Goal: Entertainment & Leisure: Consume media (video, audio)

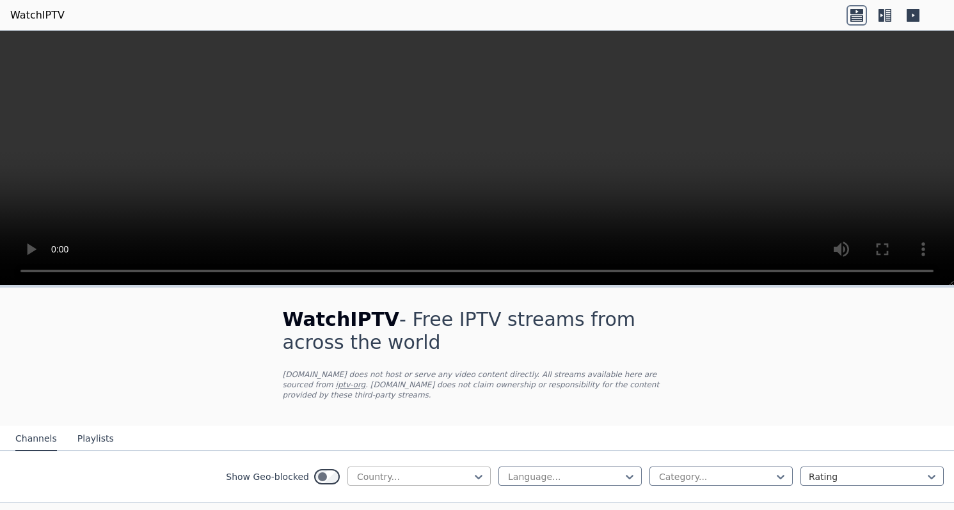
click at [427, 473] on div at bounding box center [414, 477] width 116 height 13
click at [424, 411] on div "WatchIPTV - Free IPTV streams from across the world [DOMAIN_NAME] does not host…" at bounding box center [477, 357] width 430 height 138
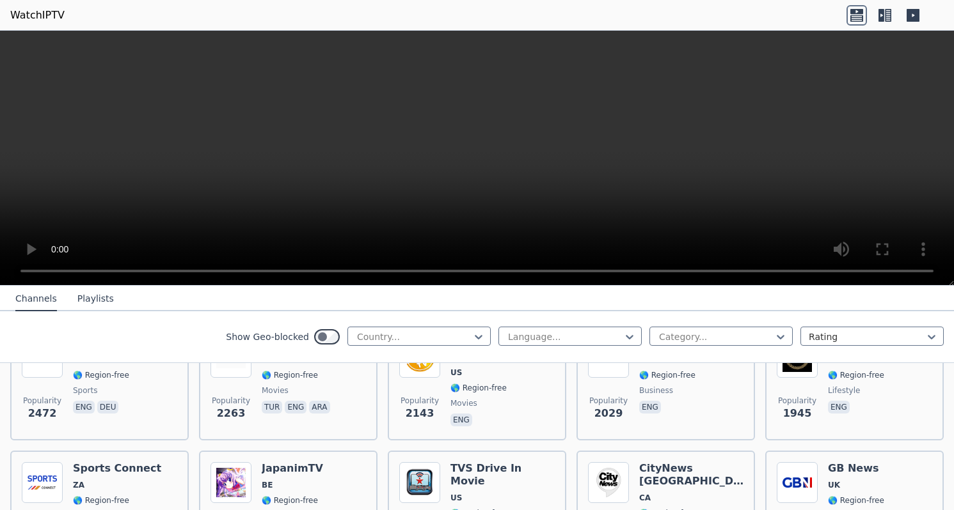
scroll to position [584, 0]
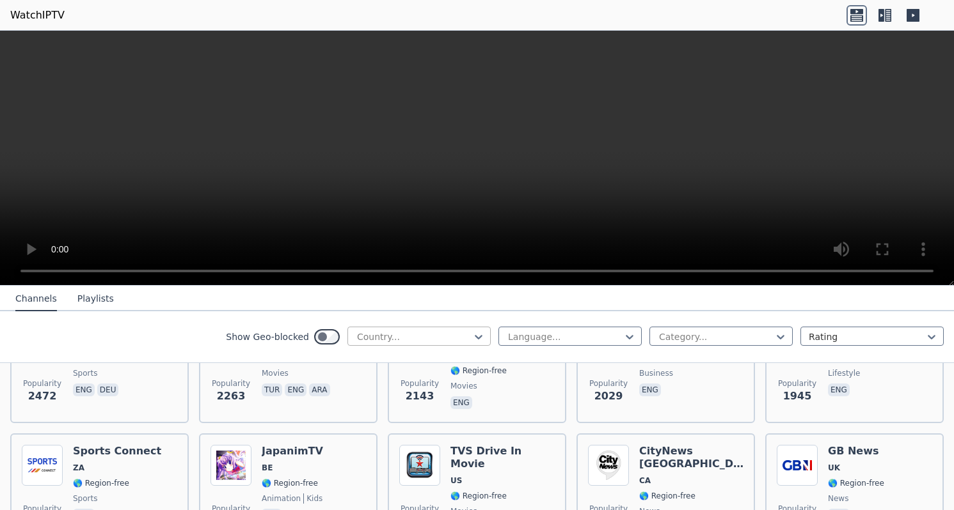
click at [379, 344] on div "Country..." at bounding box center [418, 336] width 143 height 19
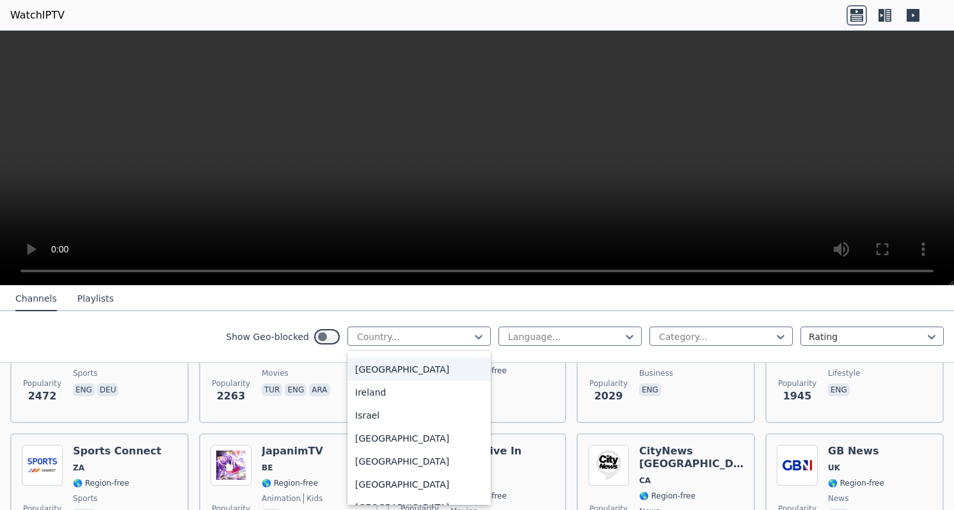
scroll to position [2051, 0]
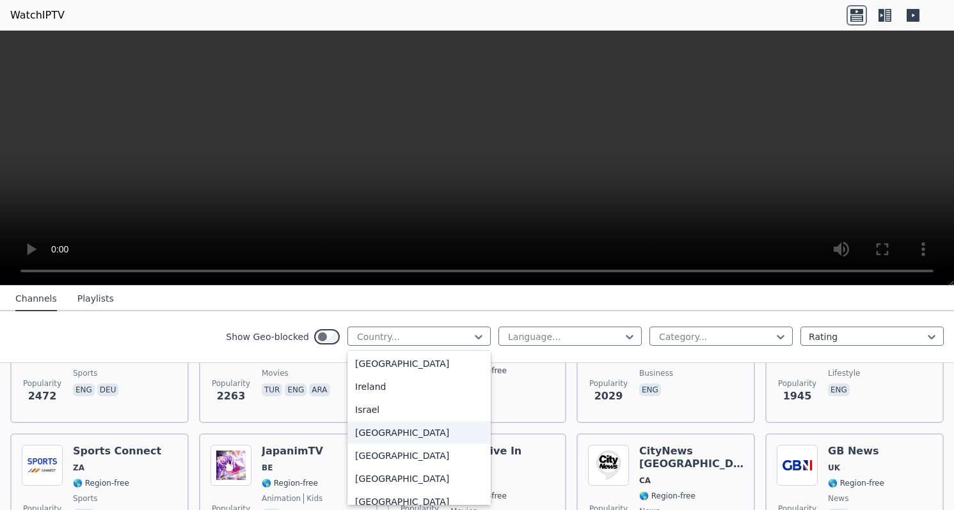
click at [366, 445] on div "[GEOGRAPHIC_DATA]" at bounding box center [418, 433] width 143 height 23
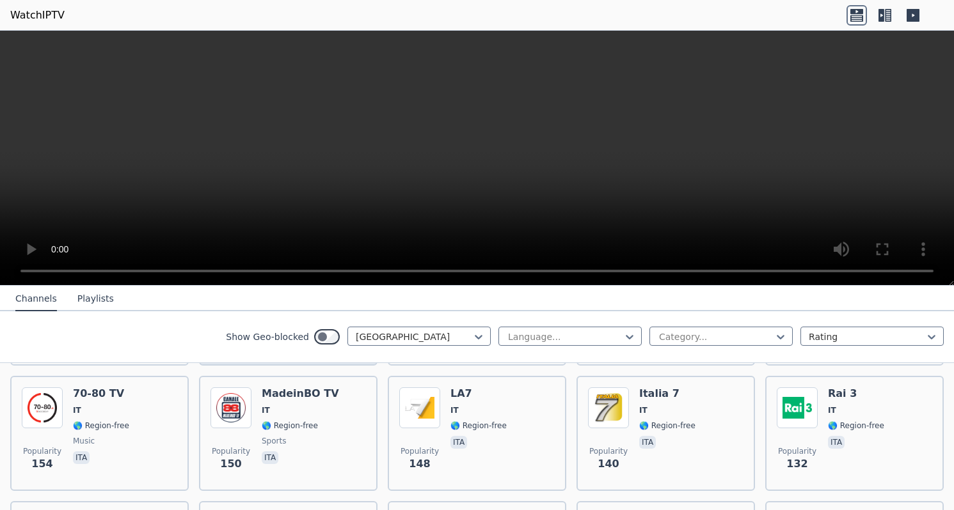
scroll to position [542, 0]
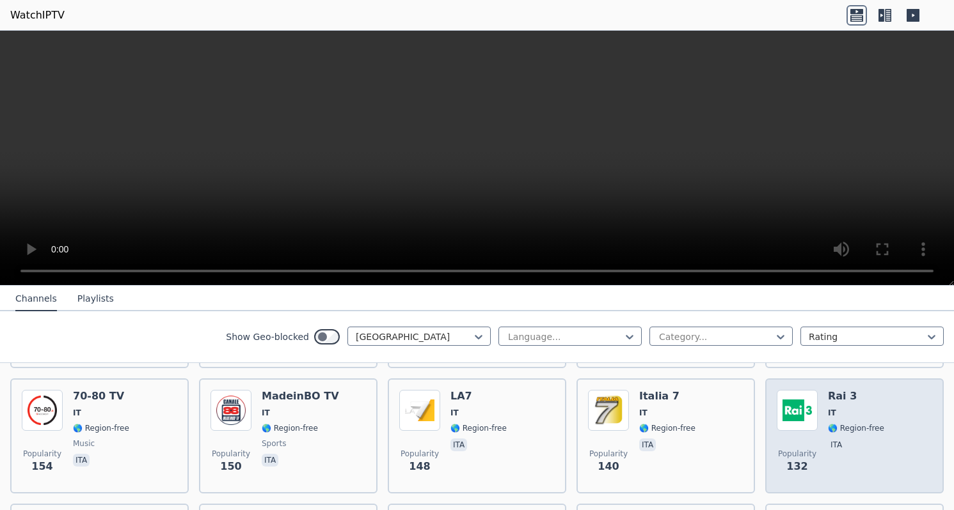
click at [854, 406] on div "Rai 3 IT 🌎 Region-free ita" at bounding box center [856, 436] width 56 height 92
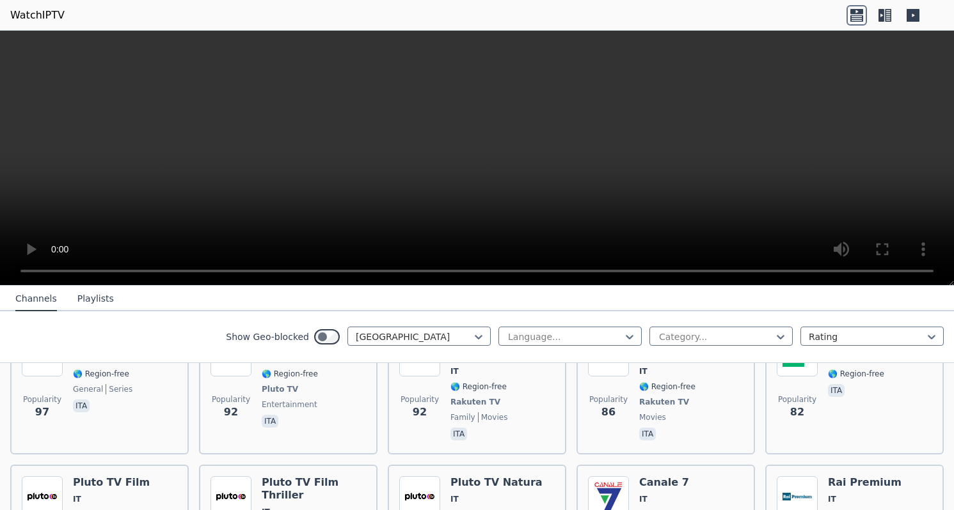
scroll to position [0, 0]
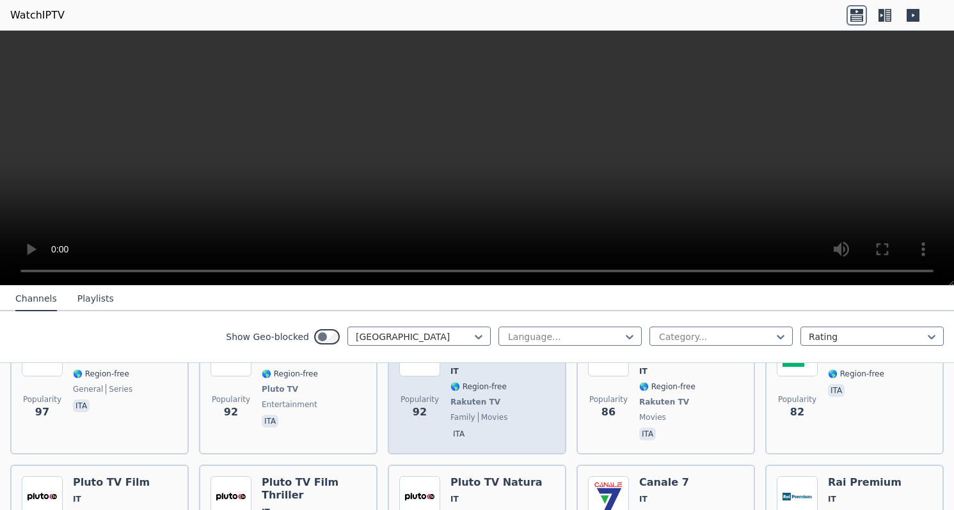
click at [469, 388] on span "🌎 Region-free" at bounding box center [478, 387] width 56 height 10
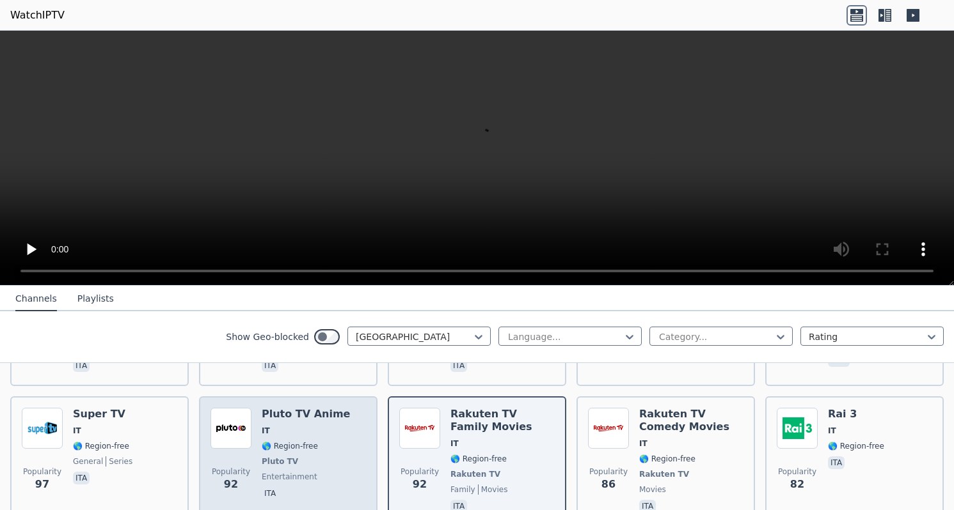
scroll to position [788, 0]
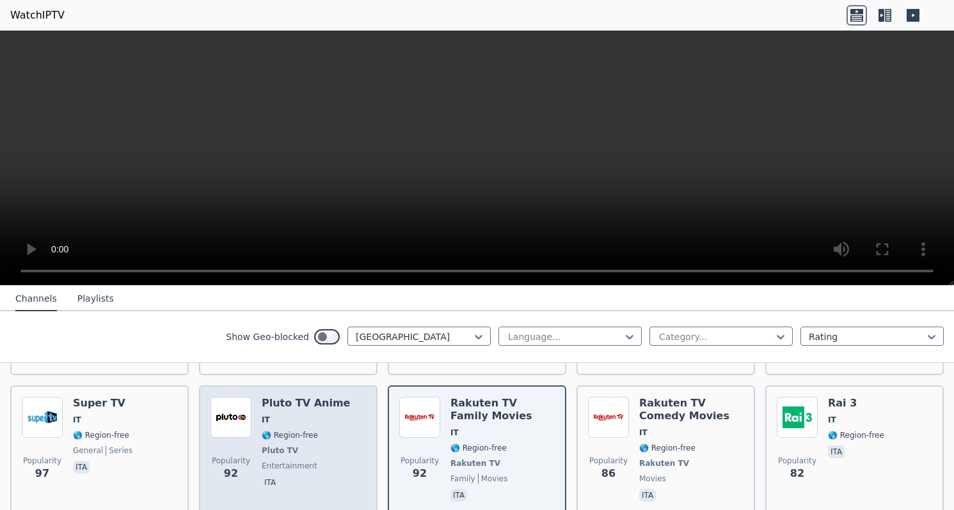
click at [305, 437] on span "🌎 Region-free" at bounding box center [290, 435] width 56 height 10
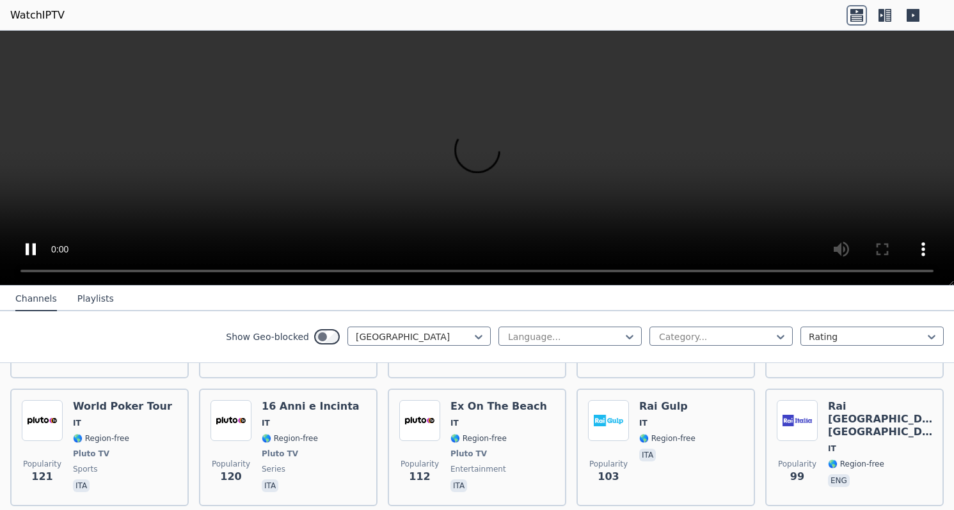
scroll to position [633, 0]
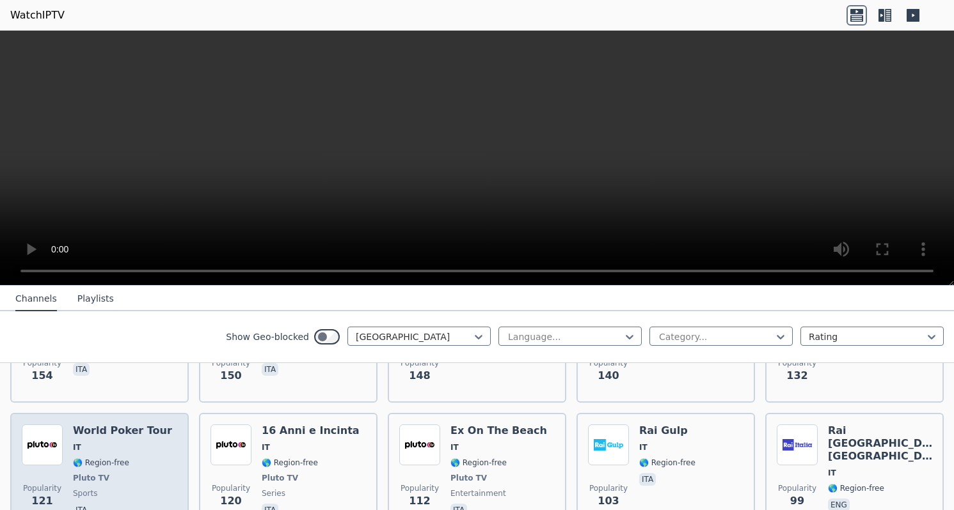
click at [137, 446] on span "IT" at bounding box center [122, 448] width 99 height 10
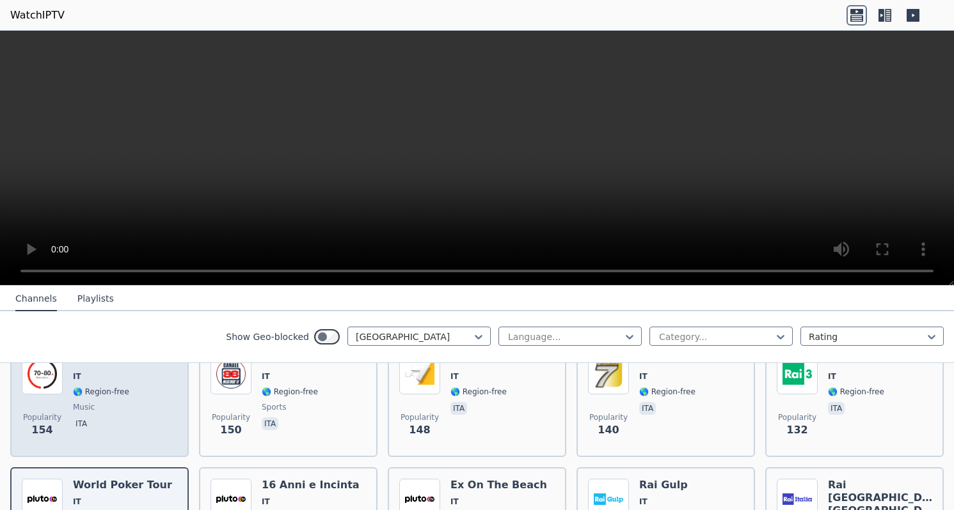
click at [138, 438] on div "Popularity 154 70-80 TV IT 🌎 Region-free music ita" at bounding box center [99, 400] width 155 height 92
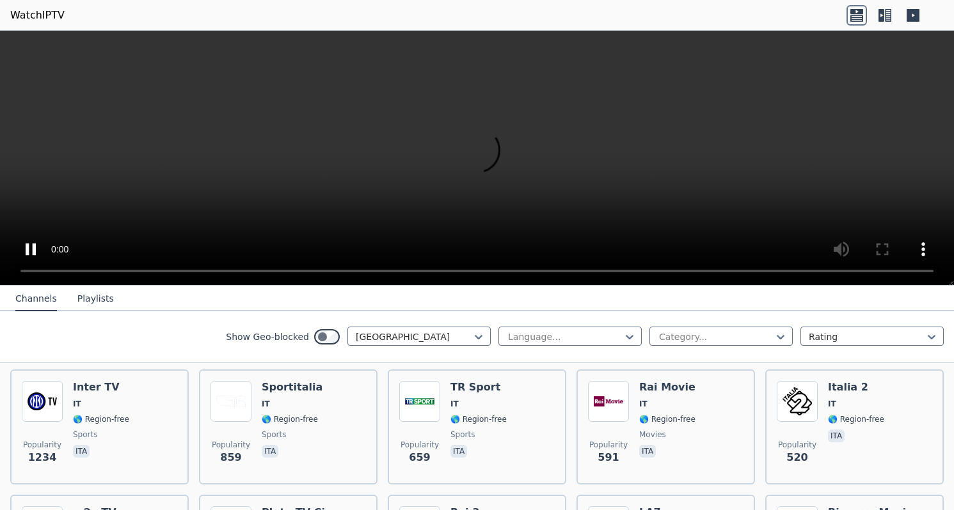
scroll to position [145, 0]
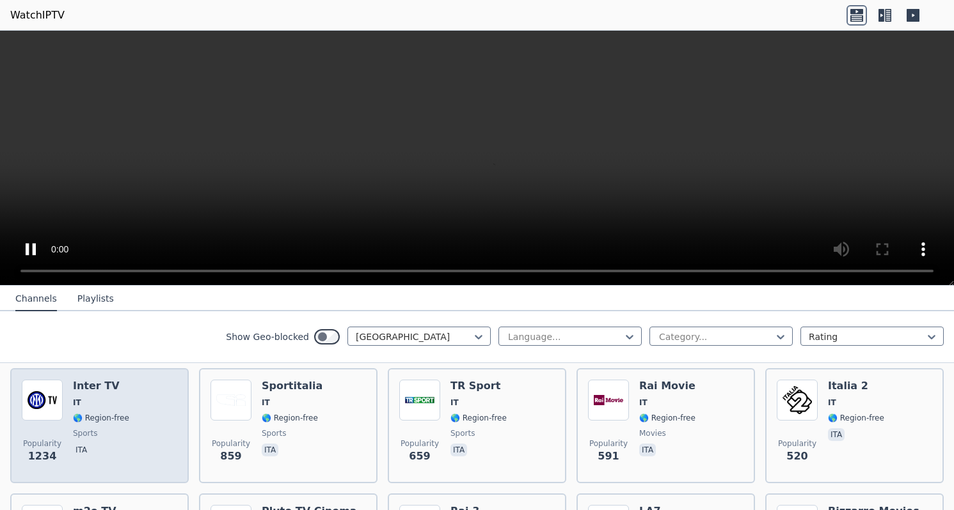
click at [122, 395] on div "Inter TV IT 🌎 Region-free sports ita" at bounding box center [101, 426] width 56 height 92
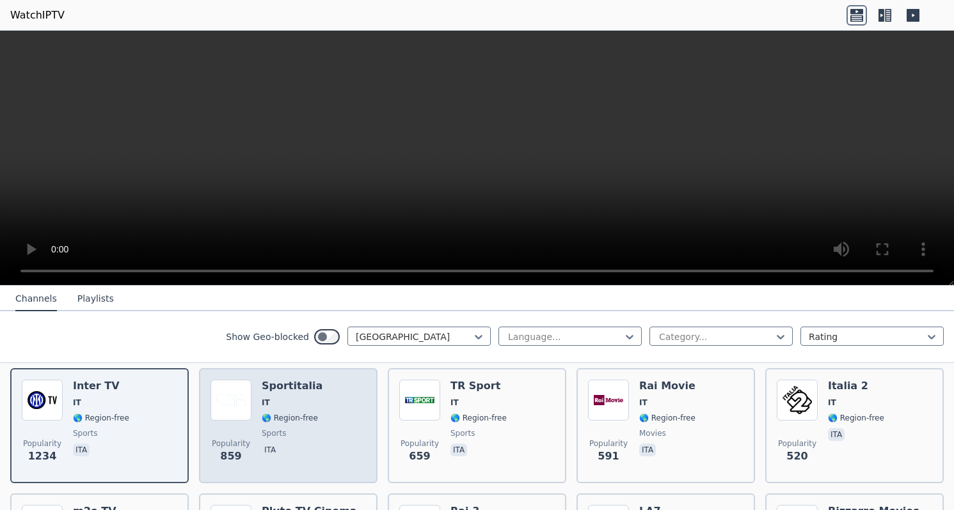
click at [243, 410] on img at bounding box center [230, 400] width 41 height 41
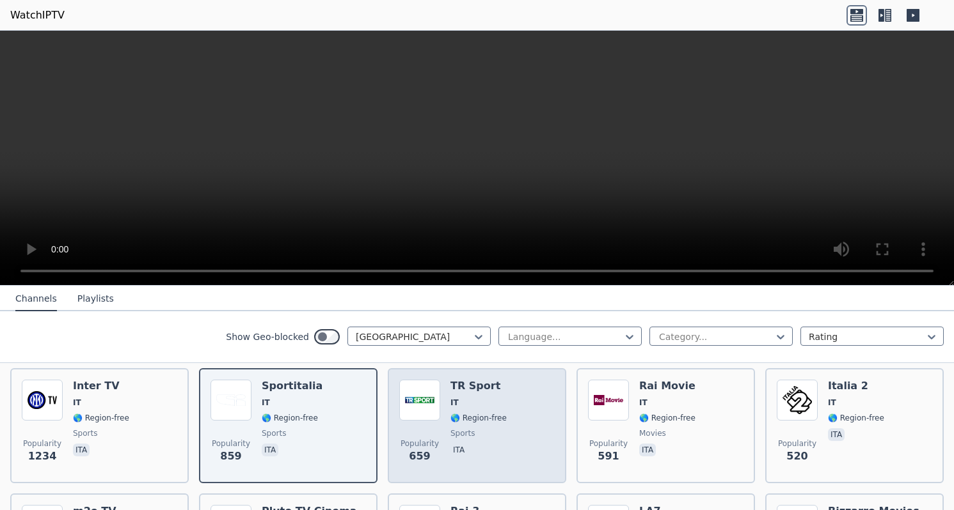
click at [501, 439] on div "TR Sport IT 🌎 Region-free sports ita" at bounding box center [478, 426] width 56 height 92
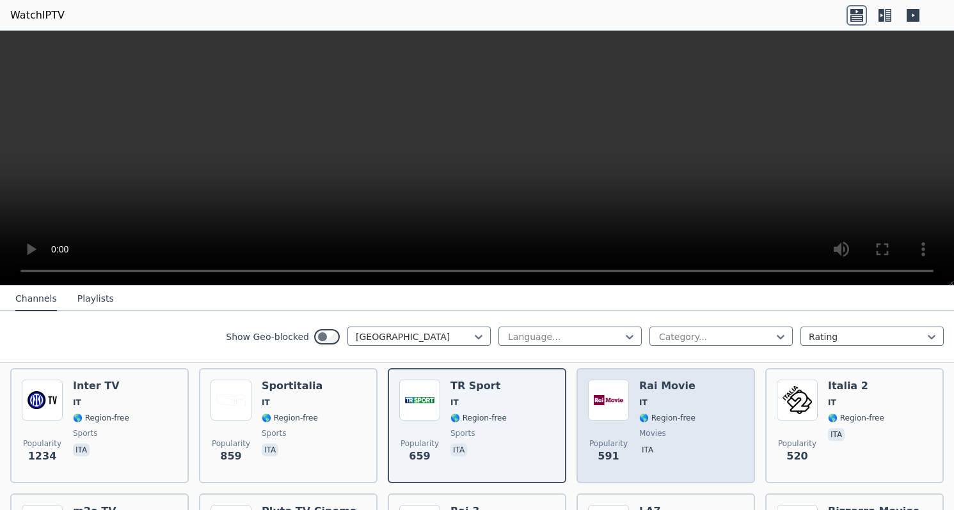
click at [684, 434] on span "movies" at bounding box center [667, 434] width 56 height 10
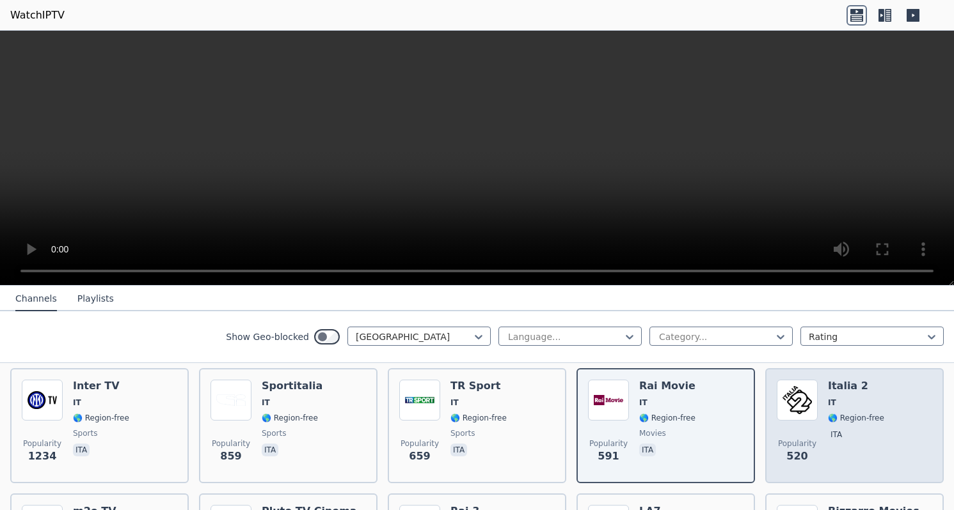
click at [828, 428] on div "Italia 2 IT 🌎 Region-free ita" at bounding box center [856, 426] width 56 height 92
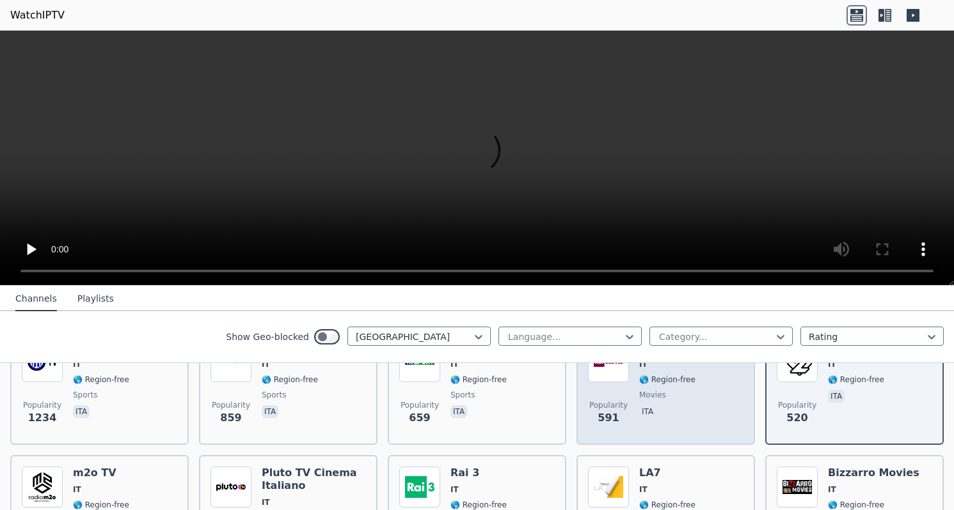
scroll to position [217, 0]
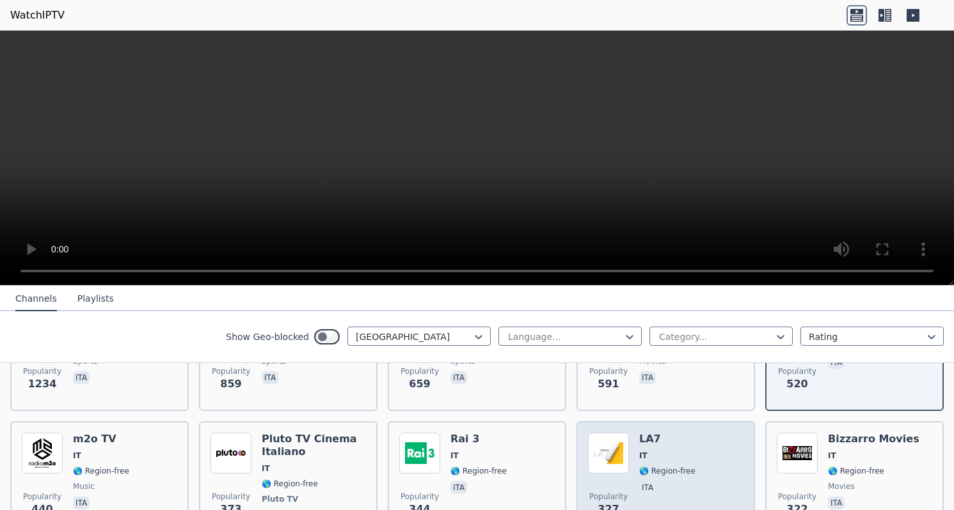
click at [667, 433] on h6 "LA7" at bounding box center [667, 439] width 56 height 13
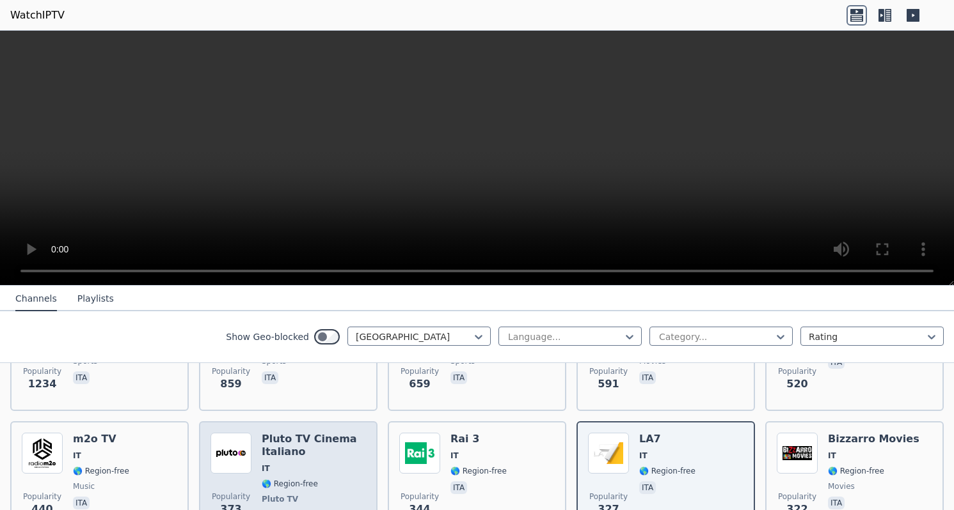
click at [326, 446] on h6 "Pluto TV Cinema Italiano" at bounding box center [314, 446] width 104 height 26
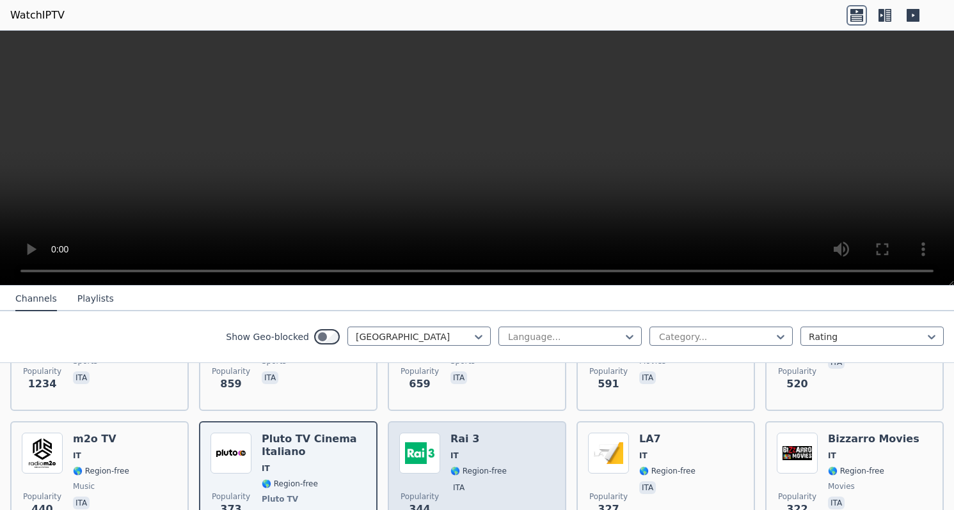
click at [468, 451] on span "IT" at bounding box center [478, 456] width 56 height 10
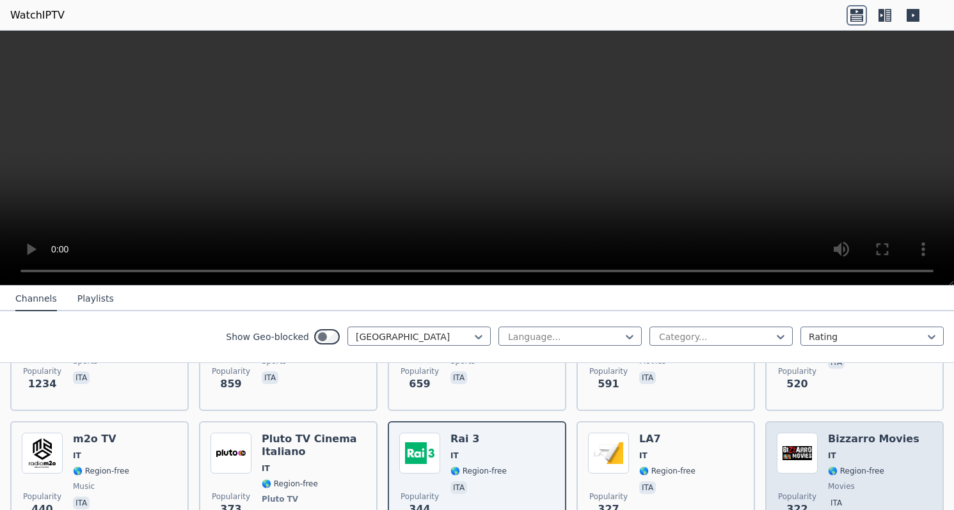
click at [881, 455] on span "IT" at bounding box center [873, 456] width 91 height 10
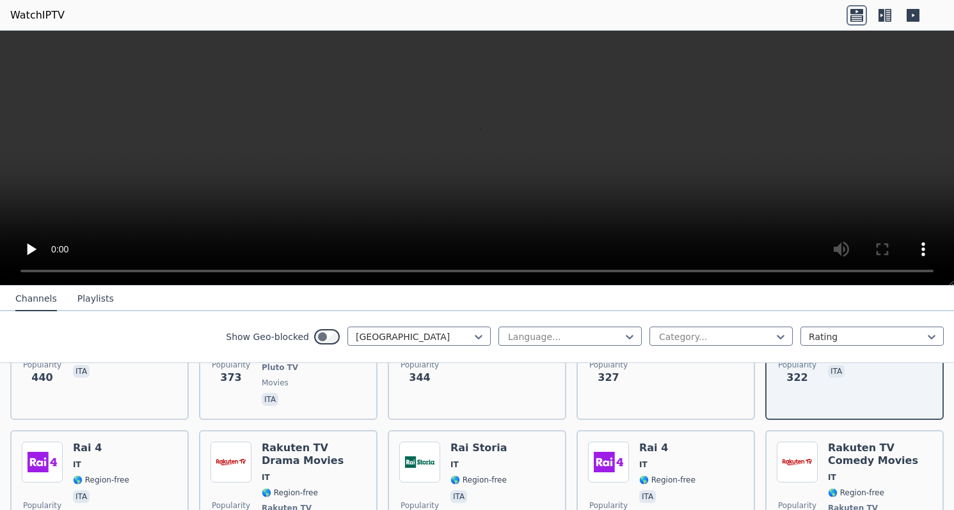
scroll to position [412, 0]
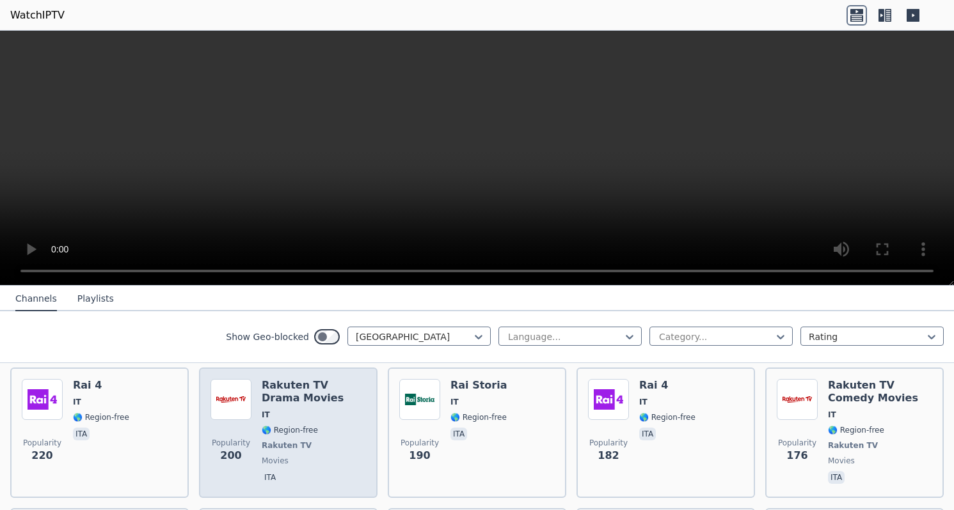
click at [335, 425] on span "🌎 Region-free" at bounding box center [314, 430] width 104 height 10
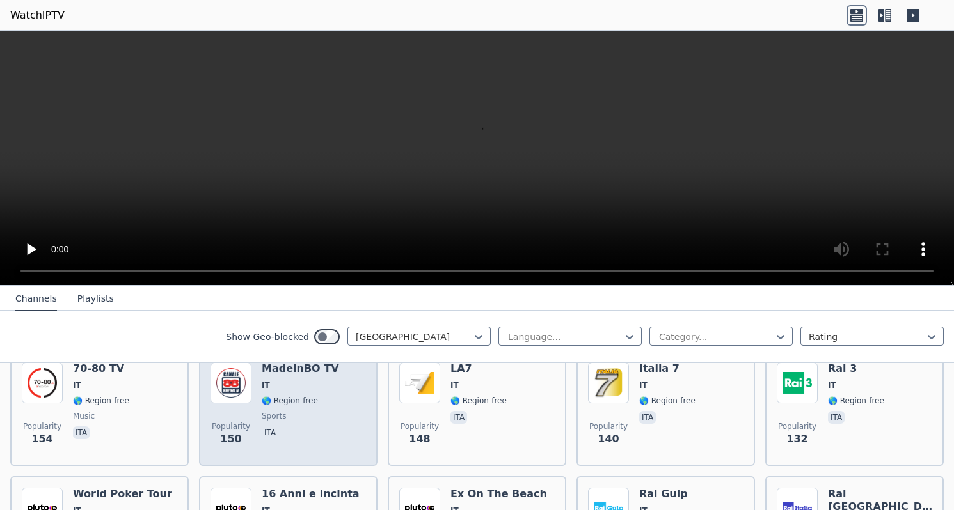
click at [327, 419] on div "Popularity 150 MadeinBO TV IT 🌎 Region-free sports ita" at bounding box center [287, 409] width 155 height 92
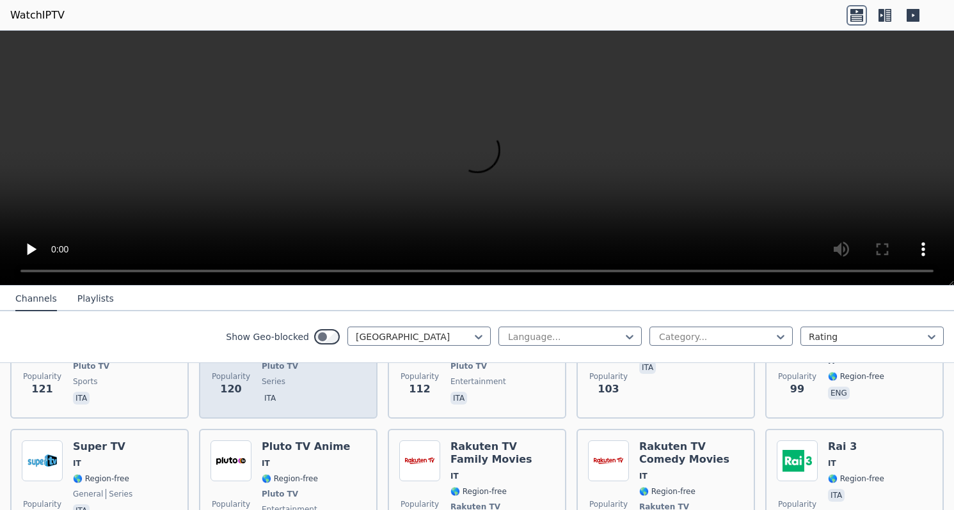
click at [322, 409] on div "Popularity 120 16 Anni e Incinta IT 🌎 Region-free Pluto TV series ita" at bounding box center [288, 360] width 178 height 118
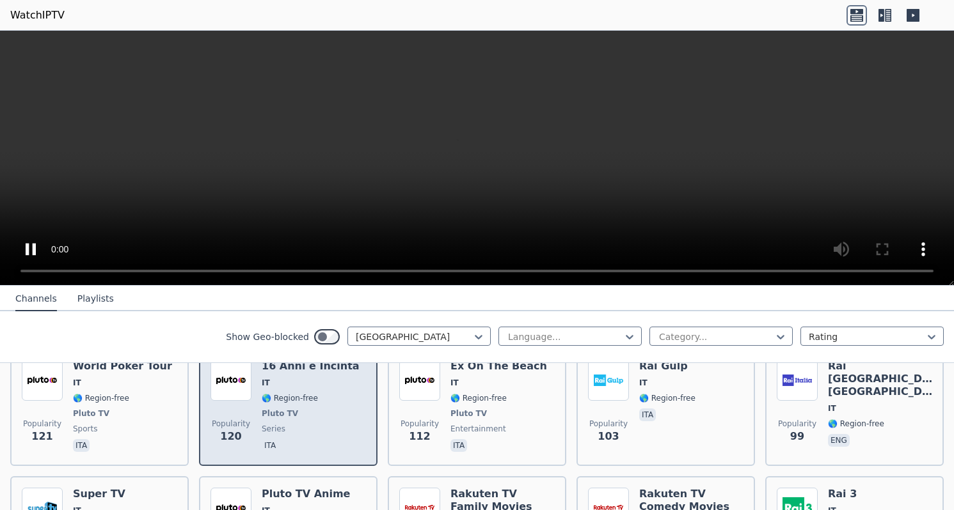
scroll to position [688, 0]
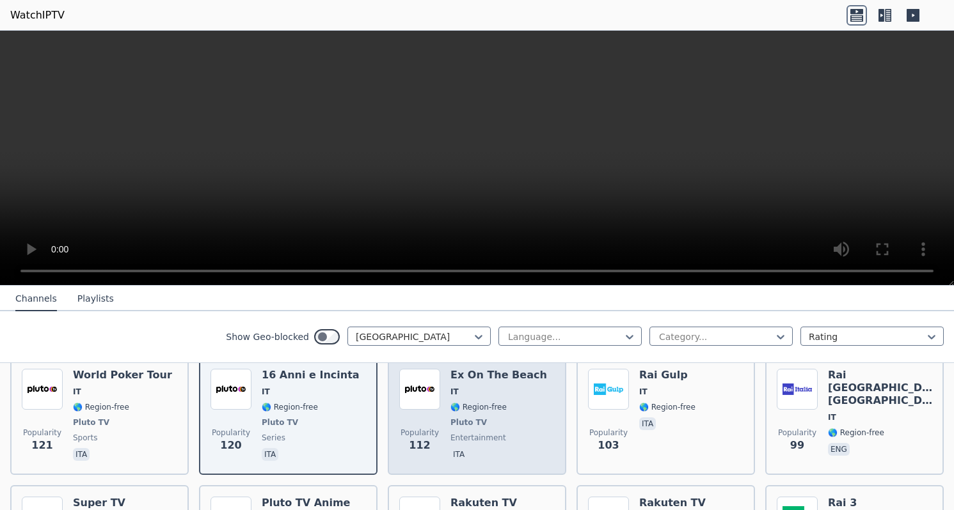
click at [512, 445] on div "Ex On The Beach IT 🌎 Region-free Pluto TV entertainment ita" at bounding box center [498, 416] width 97 height 95
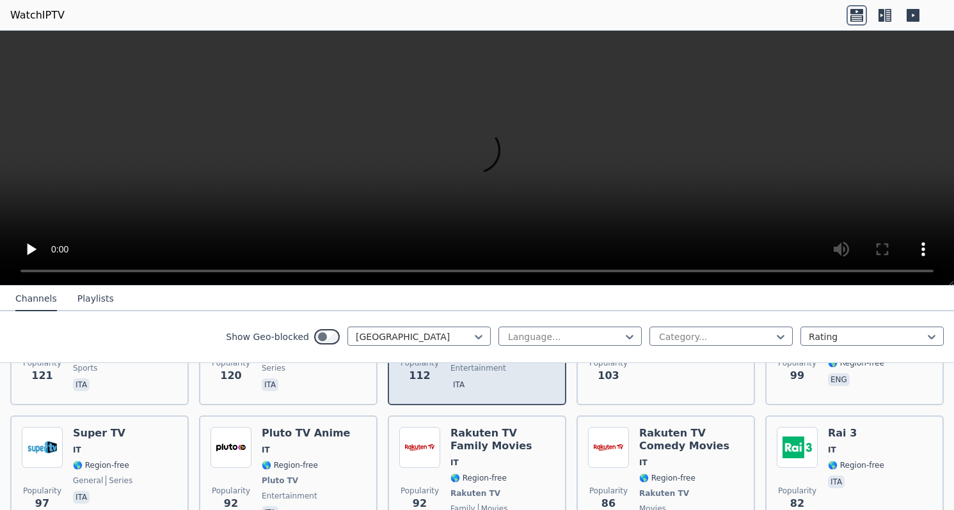
scroll to position [768, 0]
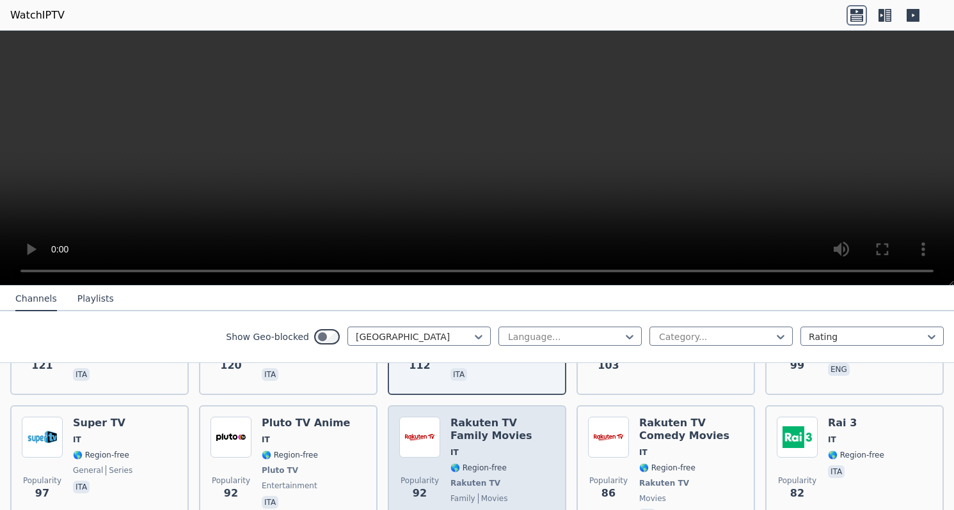
click at [499, 449] on span "IT" at bounding box center [502, 453] width 104 height 10
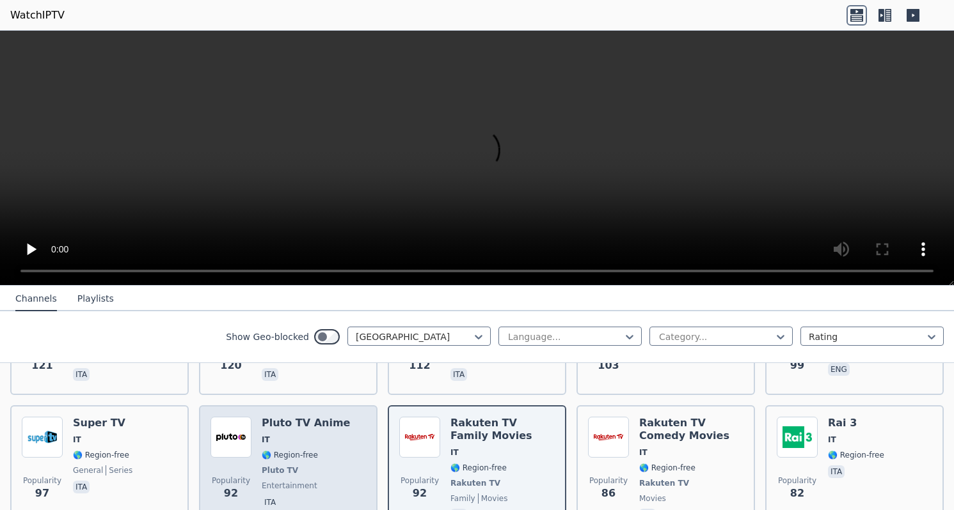
click at [320, 445] on div "Pluto TV Anime IT 🌎 Region-free Pluto TV entertainment ita" at bounding box center [306, 470] width 88 height 107
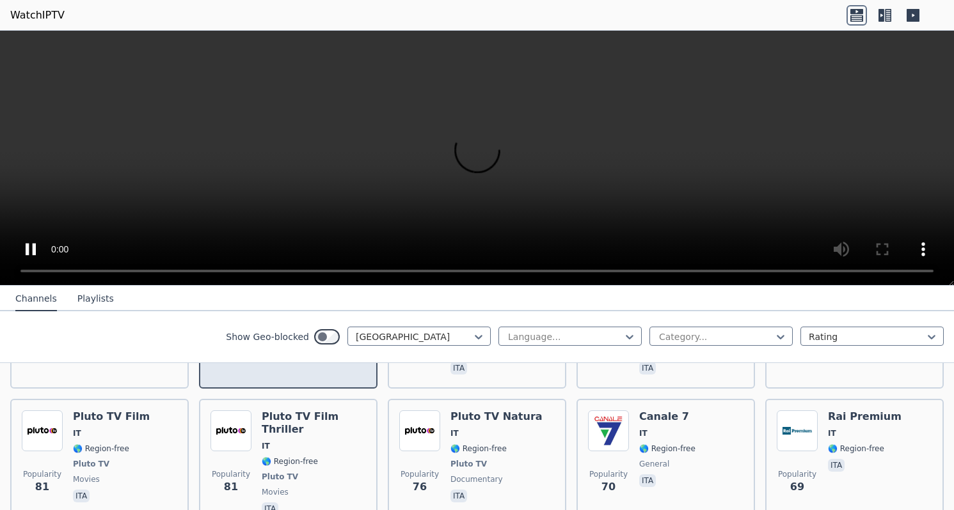
scroll to position [949, 0]
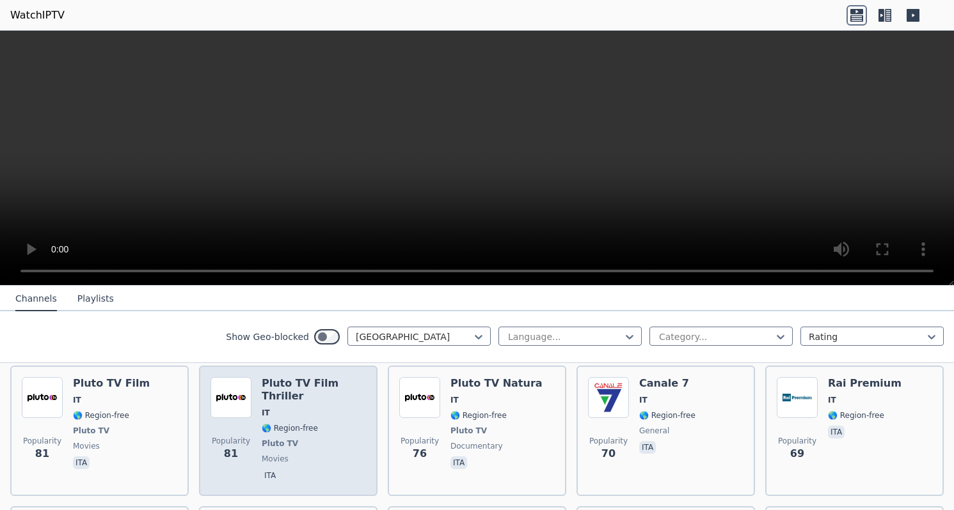
click at [293, 454] on span "movies" at bounding box center [314, 459] width 104 height 10
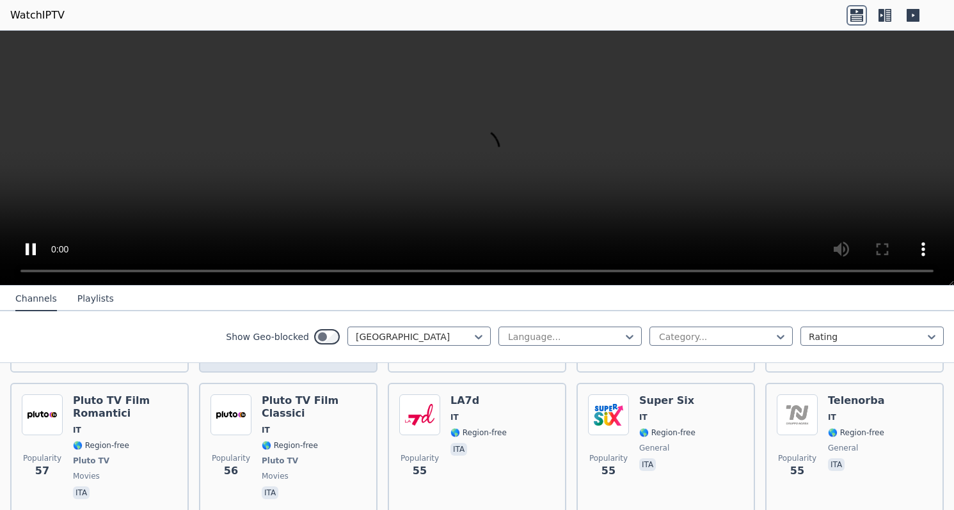
scroll to position [1214, 0]
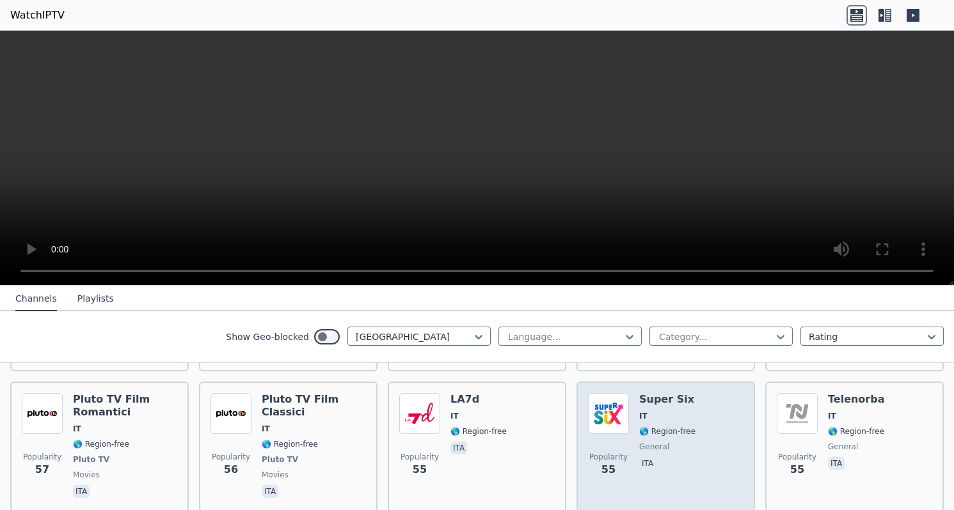
click at [639, 427] on span "🌎 Region-free" at bounding box center [667, 432] width 56 height 10
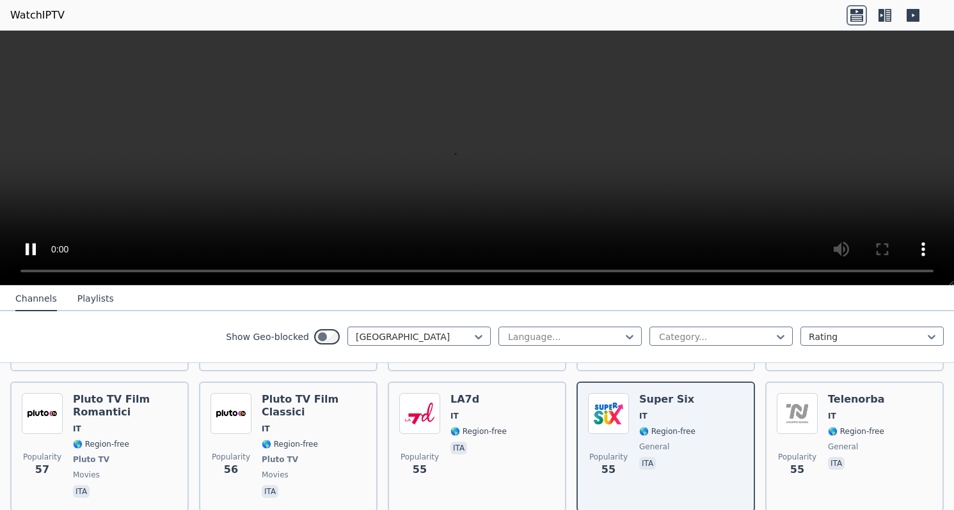
click at [19, 269] on video at bounding box center [477, 158] width 954 height 255
click at [861, 22] on icon at bounding box center [856, 15] width 20 height 20
click at [882, 17] on icon at bounding box center [881, 15] width 6 height 13
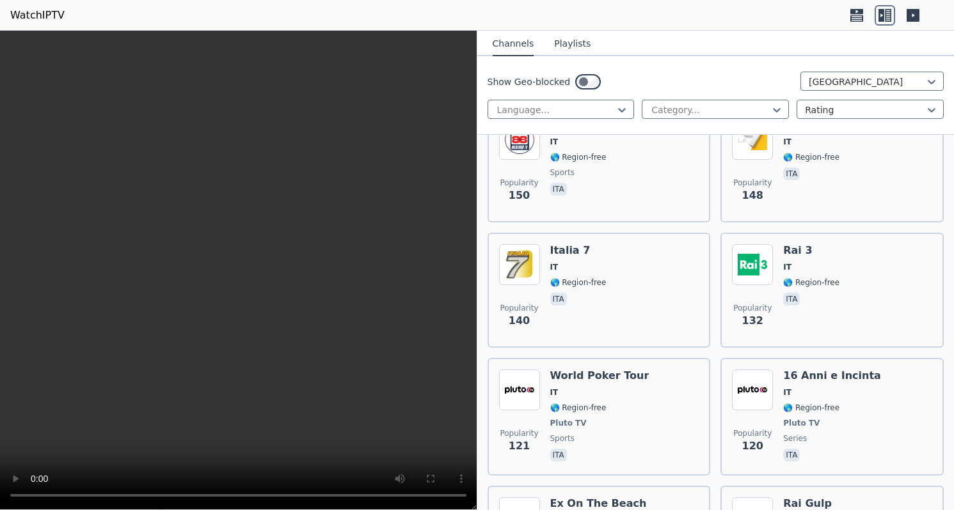
click at [920, 19] on icon at bounding box center [913, 15] width 20 height 20
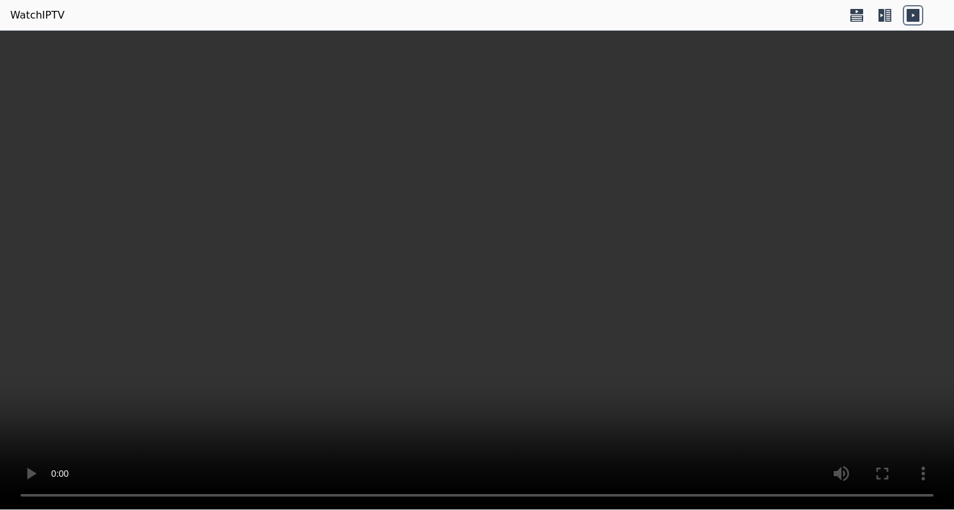
click at [855, 14] on icon at bounding box center [856, 15] width 20 height 20
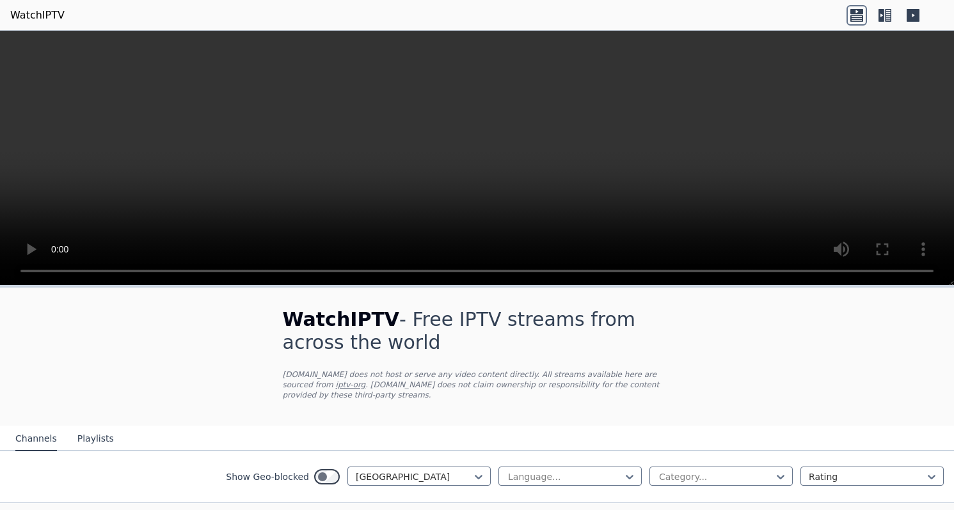
click at [885, 15] on icon at bounding box center [888, 15] width 6 height 13
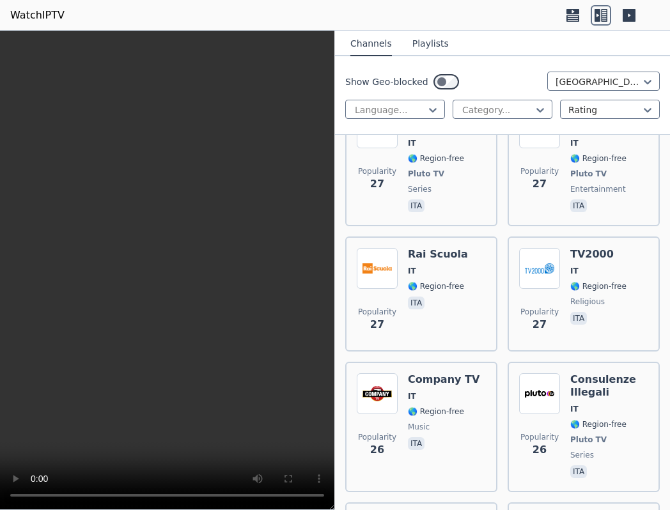
scroll to position [5876, 0]
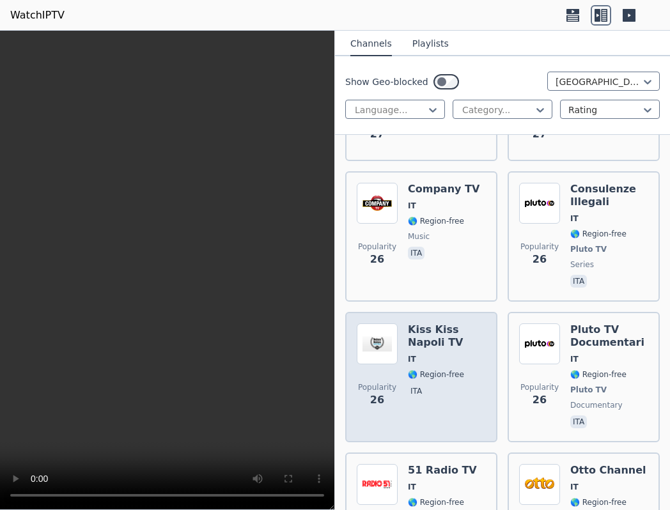
click at [439, 370] on span "🌎 Region-free" at bounding box center [436, 375] width 56 height 10
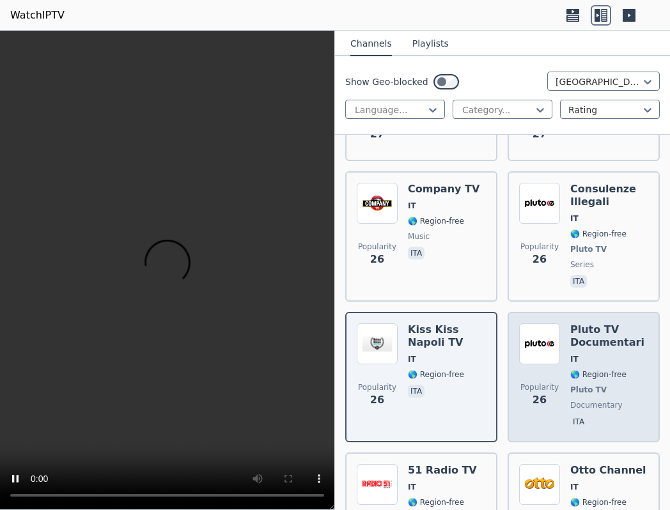
click at [571, 329] on div "Pluto TV Documentari IT 🌎 Region-free Pluto TV documentary ita" at bounding box center [610, 377] width 78 height 107
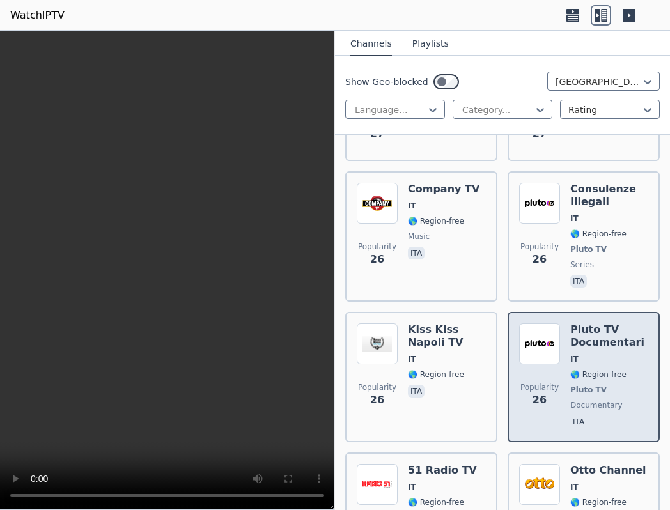
click at [571, 329] on div "Pluto TV Documentari IT 🌎 Region-free Pluto TV documentary ita" at bounding box center [610, 377] width 78 height 107
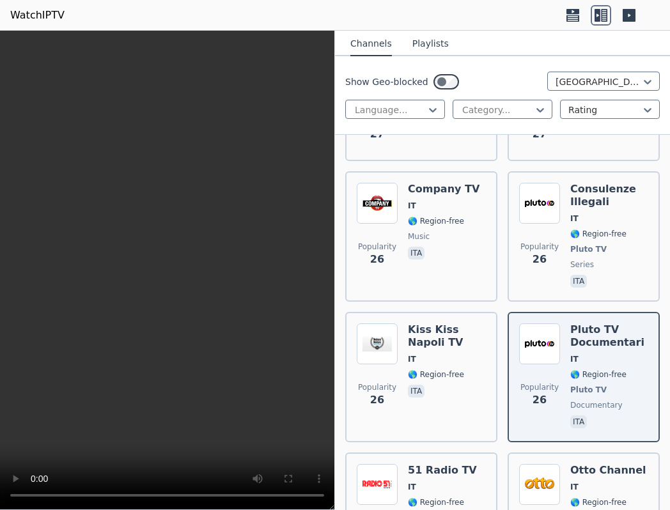
click at [18, 498] on video at bounding box center [167, 271] width 335 height 480
click at [15, 494] on video at bounding box center [167, 271] width 335 height 480
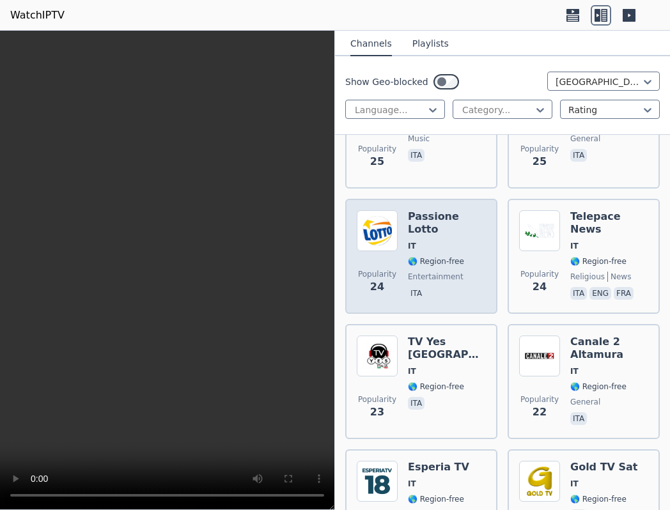
scroll to position [6336, 0]
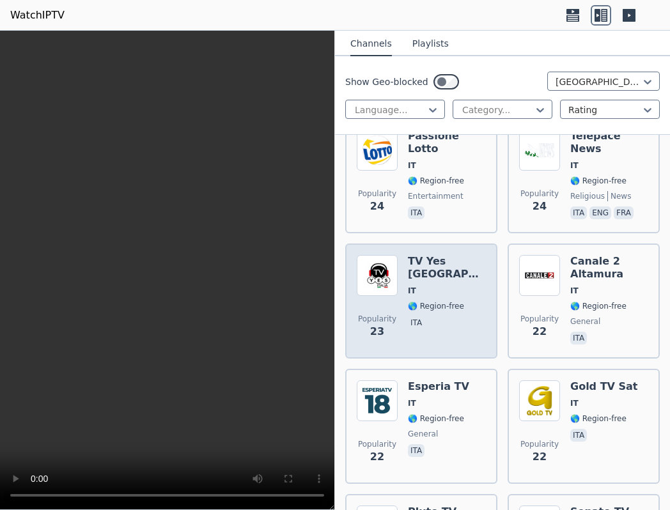
click at [460, 269] on div "TV Yes [GEOGRAPHIC_DATA] IT 🌎 Region-free ita" at bounding box center [447, 301] width 78 height 92
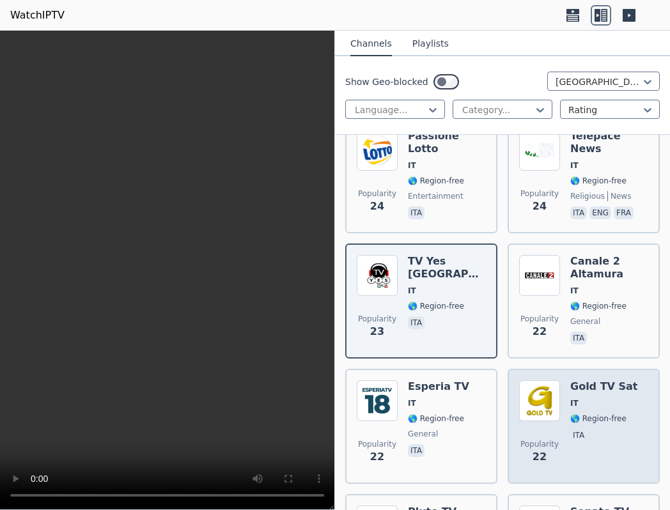
click at [599, 394] on div "Gold TV Sat IT 🌎 Region-free ita" at bounding box center [604, 427] width 67 height 92
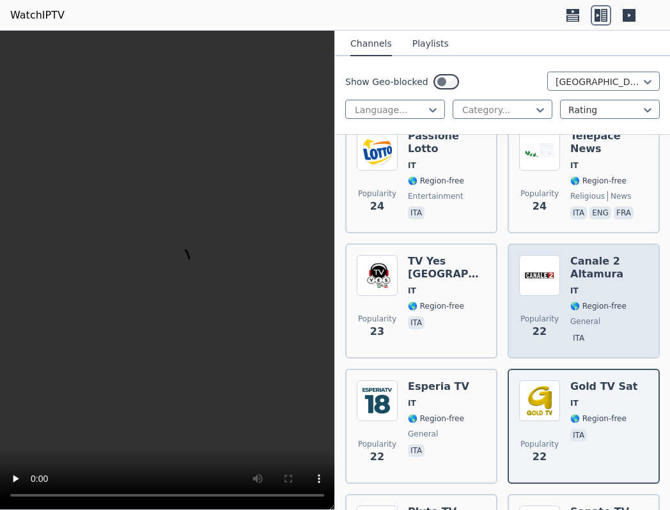
click at [630, 332] on span "ita" at bounding box center [610, 339] width 78 height 15
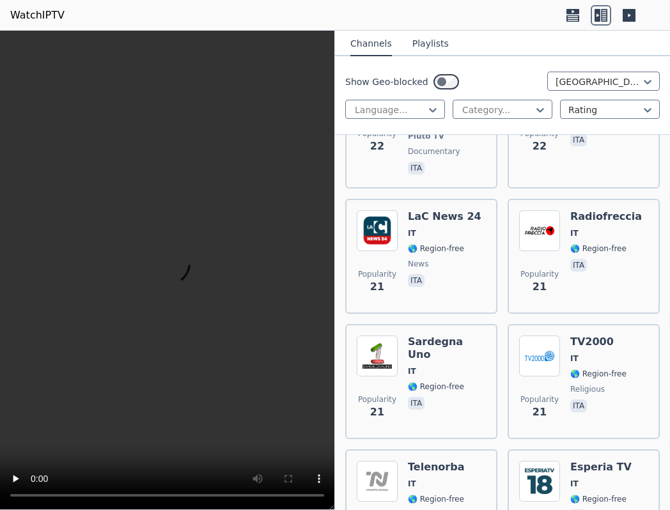
scroll to position [6820, 0]
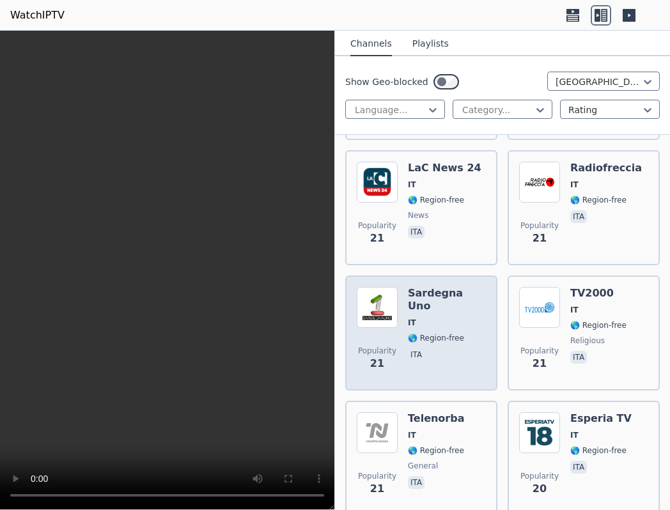
click at [457, 301] on div "Sardegna Uno IT 🌎 Region-free ita" at bounding box center [447, 333] width 78 height 92
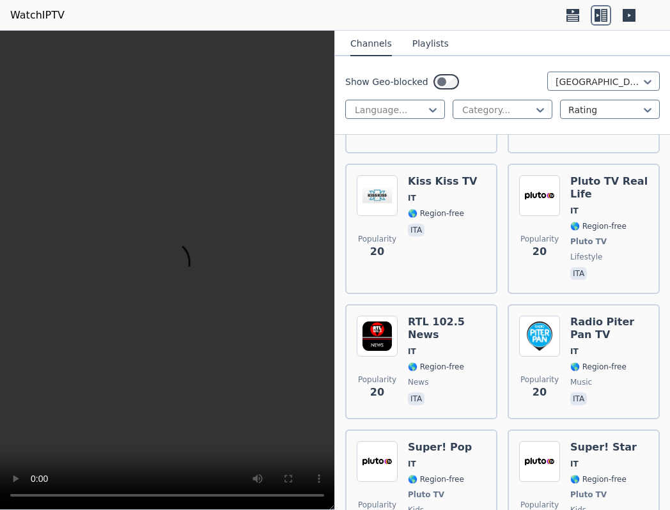
scroll to position [7247, 0]
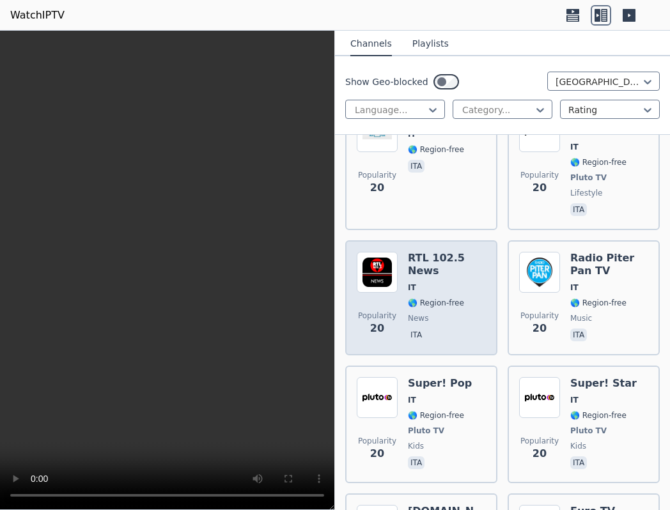
click at [444, 298] on span "🌎 Region-free" at bounding box center [436, 303] width 56 height 10
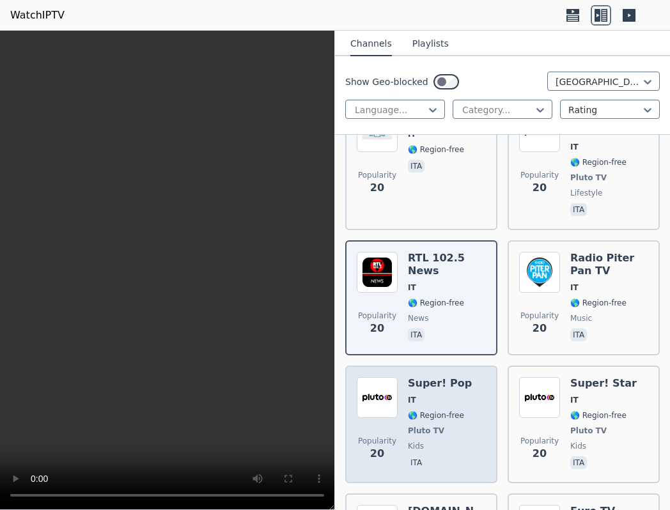
click at [438, 377] on div "Super! Pop IT 🌎 Region-free Pluto TV kids ita" at bounding box center [440, 424] width 64 height 95
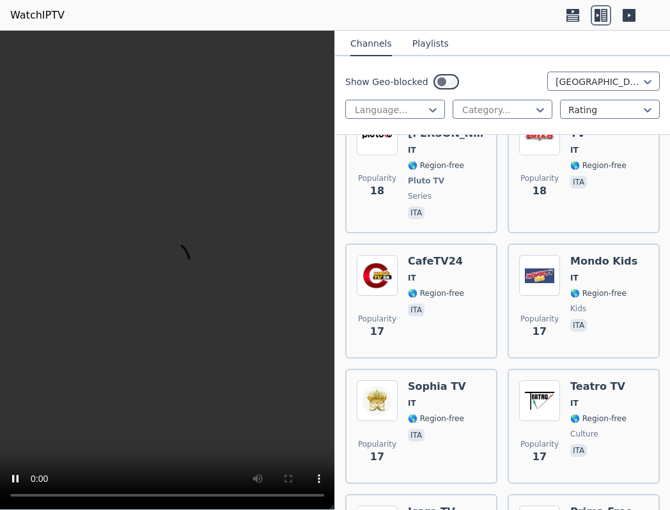
scroll to position [7815, 0]
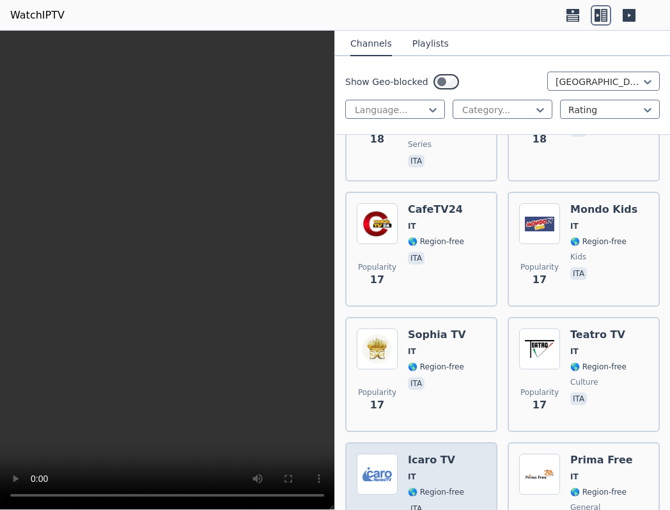
click at [436, 454] on div "Icaro TV IT 🌎 Region-free ita" at bounding box center [436, 500] width 56 height 92
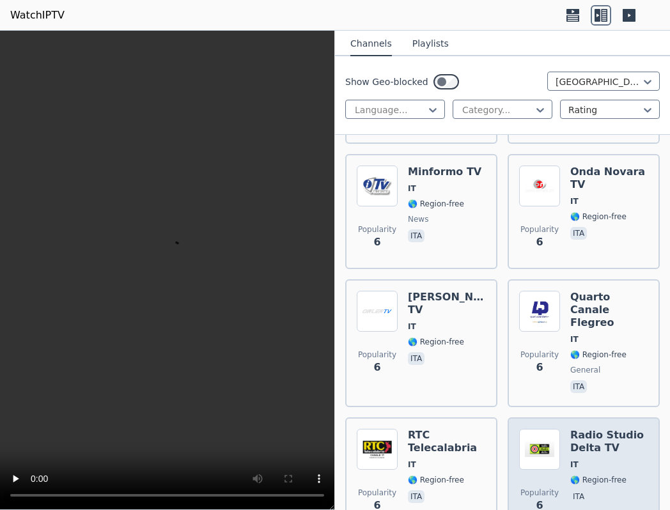
scroll to position [14563, 0]
click at [607, 430] on div "Radio Studio Delta TV IT 🌎 Region-free ita" at bounding box center [610, 476] width 78 height 92
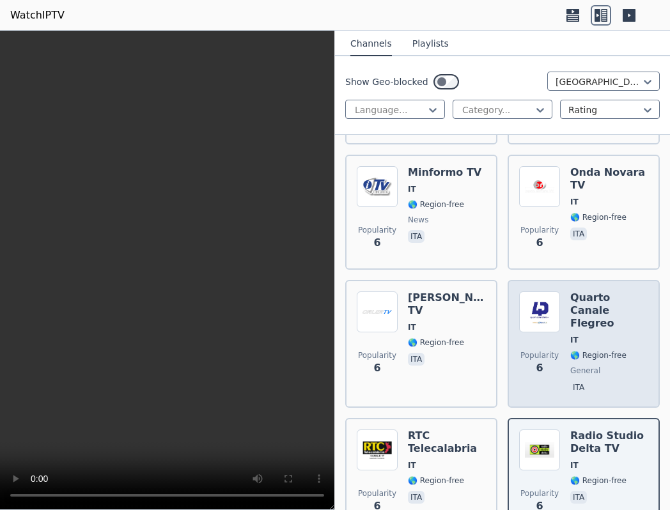
click at [617, 366] on span "general" at bounding box center [610, 371] width 78 height 10
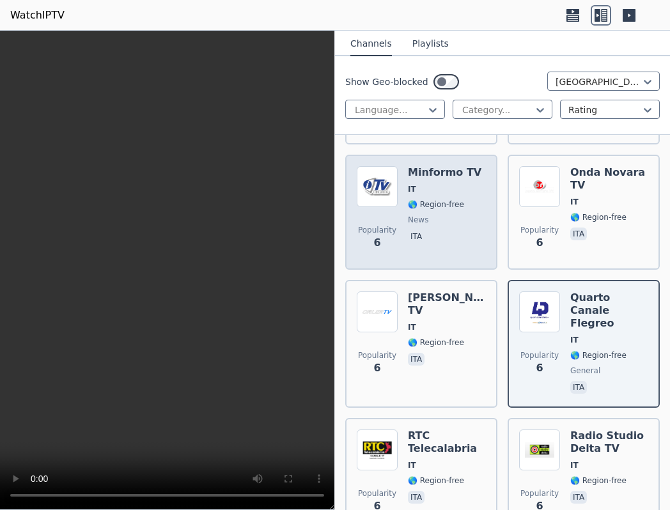
click at [441, 184] on div "Popularity 6 Minformo TV IT 🌎 Region-free news ita" at bounding box center [421, 212] width 152 height 115
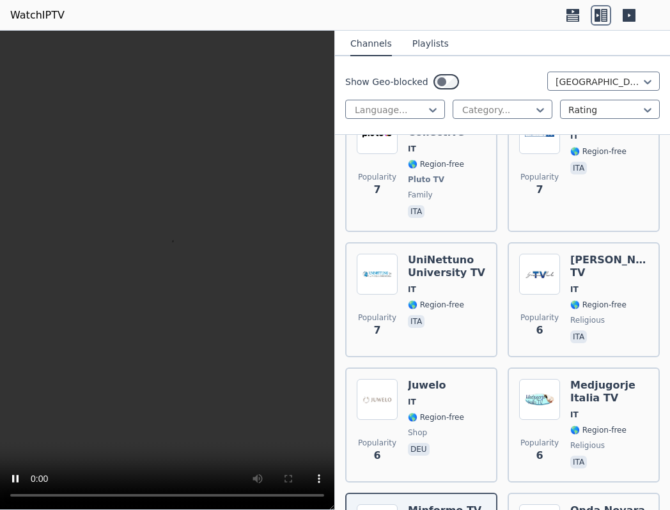
scroll to position [14190, 0]
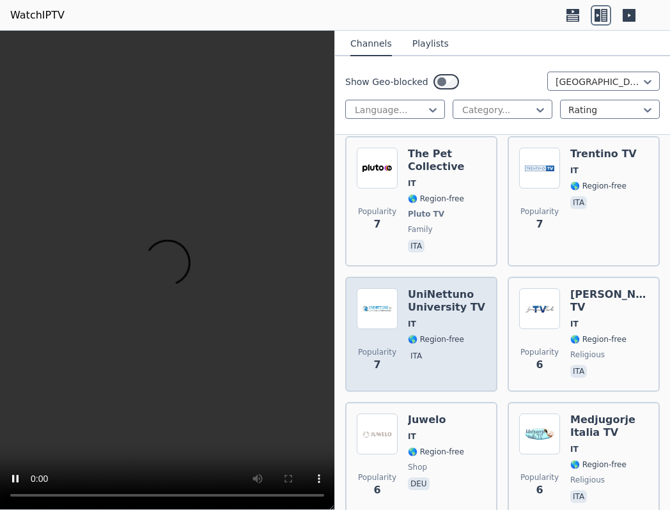
click at [435, 350] on span "ita" at bounding box center [447, 357] width 78 height 15
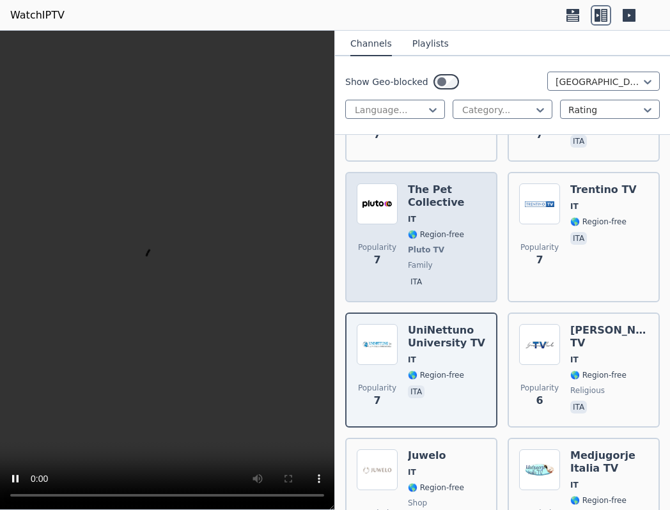
scroll to position [14146, 0]
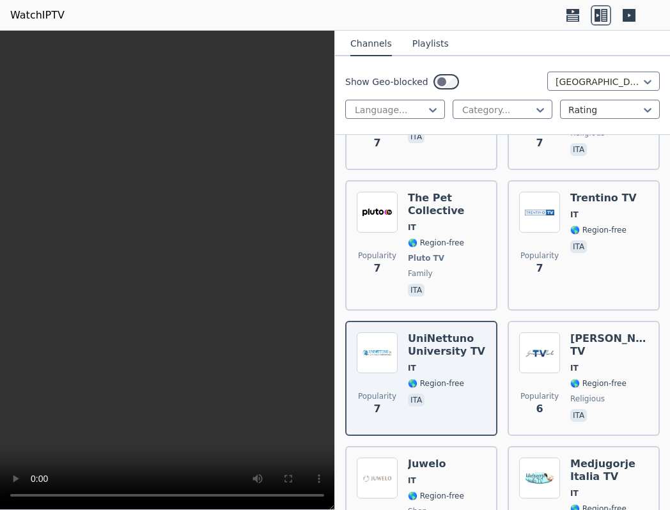
click at [19, 498] on video at bounding box center [167, 271] width 335 height 480
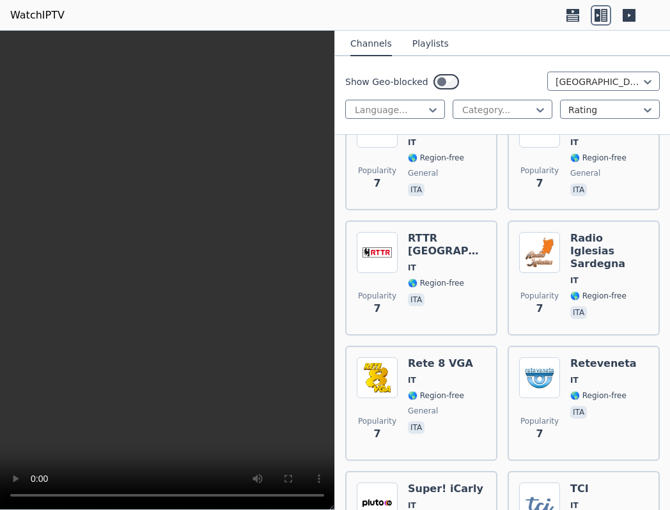
scroll to position [13629, 0]
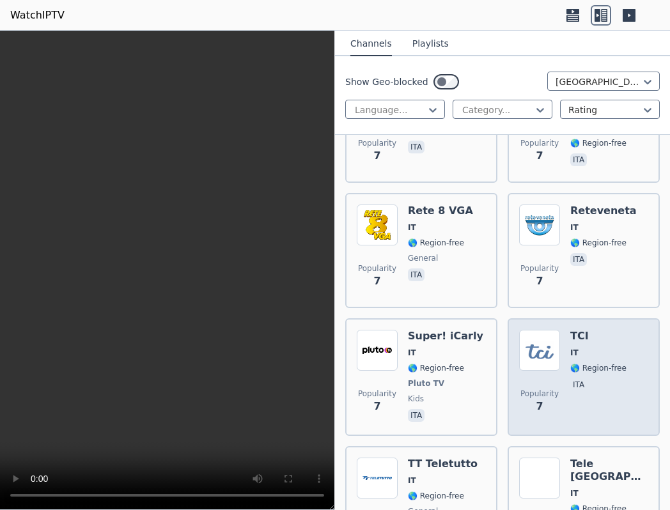
click at [576, 379] on p "ita" at bounding box center [579, 385] width 17 height 13
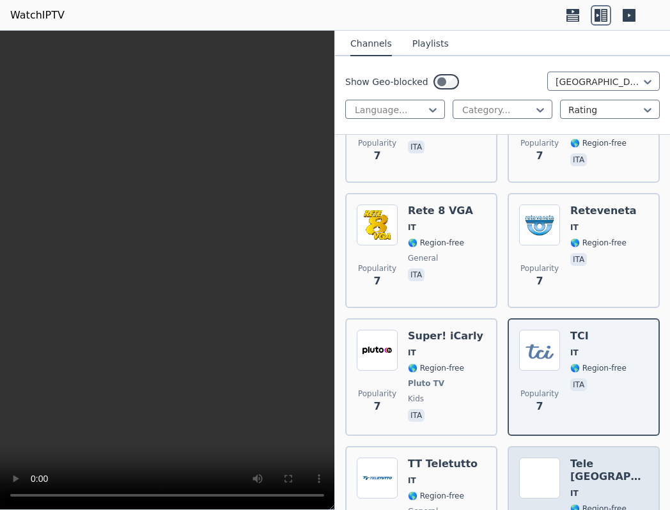
click at [602, 504] on span "🌎 Region-free" at bounding box center [599, 509] width 56 height 10
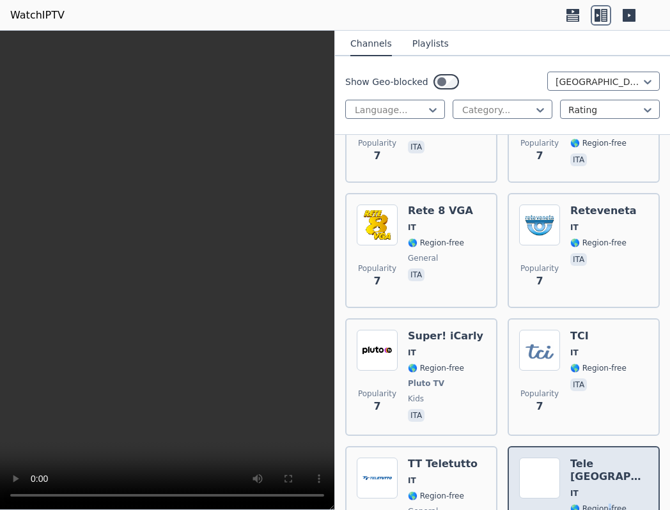
click at [602, 504] on span "🌎 Region-free" at bounding box center [599, 509] width 56 height 10
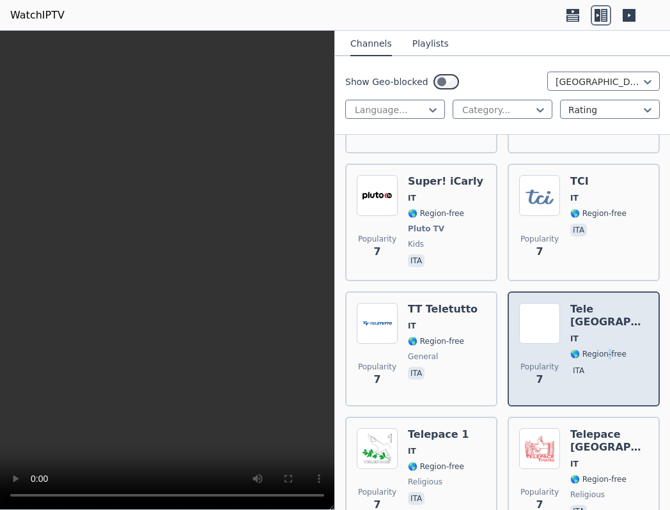
scroll to position [13830, 0]
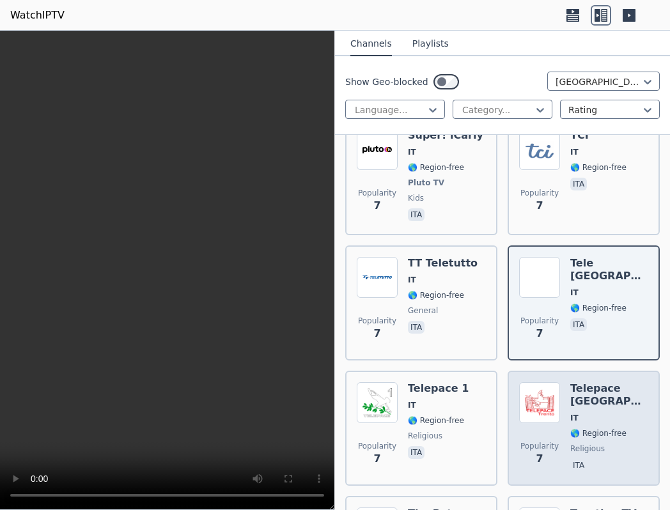
click at [589, 383] on div "Telepace [GEOGRAPHIC_DATA] IT 🌎 Region-free religious ita" at bounding box center [610, 429] width 78 height 92
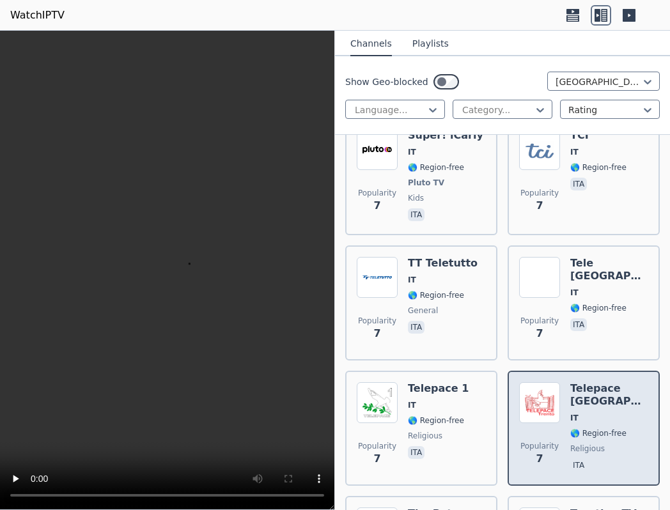
click at [589, 383] on div "Telepace [GEOGRAPHIC_DATA] IT 🌎 Region-free religious ita" at bounding box center [610, 429] width 78 height 92
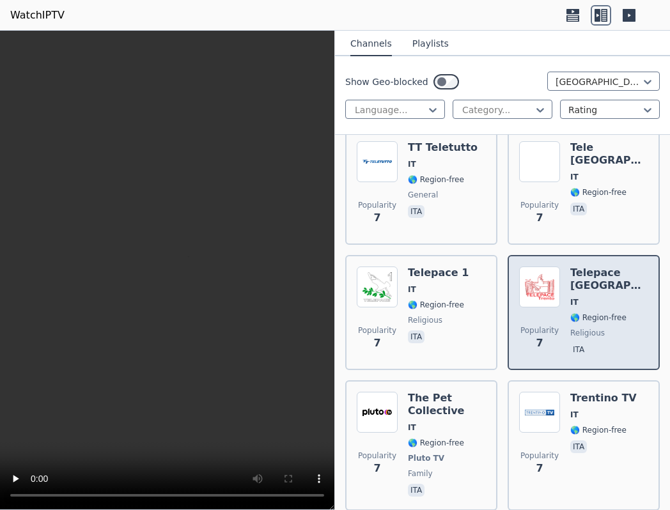
scroll to position [13950, 0]
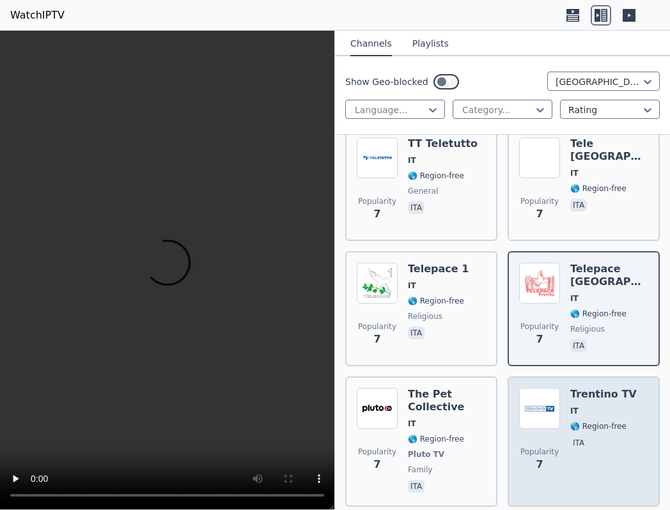
click at [590, 388] on div "Trentino TV IT 🌎 Region-free ita" at bounding box center [604, 441] width 67 height 107
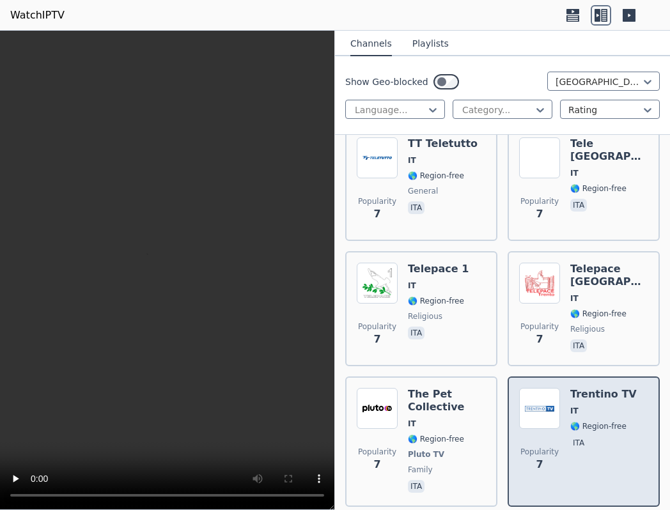
click at [590, 388] on div "Trentino TV IT 🌎 Region-free ita" at bounding box center [604, 441] width 67 height 107
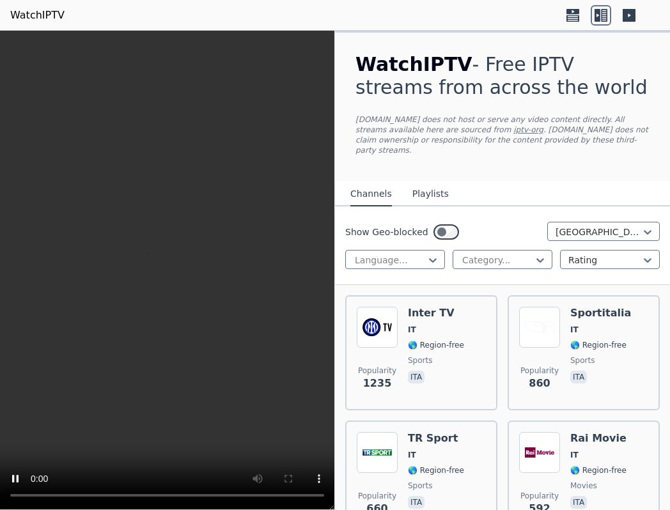
scroll to position [0, 0]
click at [462, 260] on div "Category..." at bounding box center [497, 260] width 70 height 13
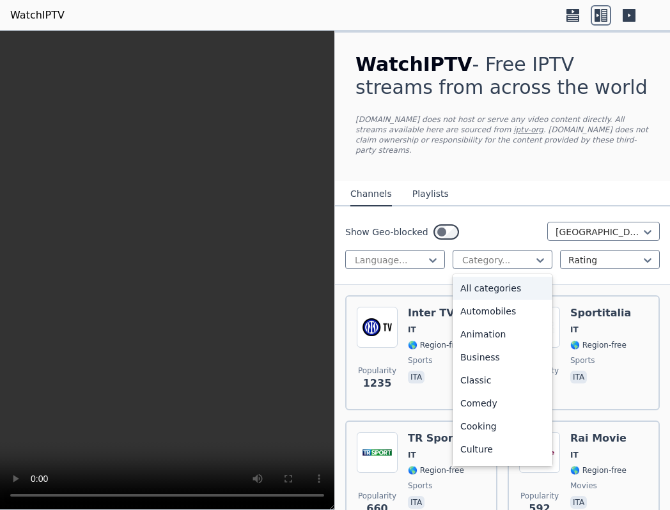
click at [485, 220] on div "Show Geo-blocked Italy Language... All categories, 1 of 27. 27 results availabl…" at bounding box center [502, 246] width 335 height 79
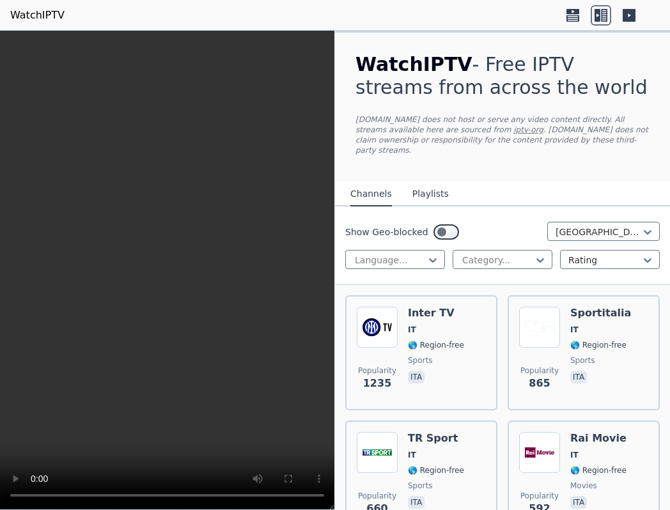
click at [315, 33] on video at bounding box center [167, 271] width 335 height 480
click at [292, 67] on video at bounding box center [167, 271] width 335 height 480
